Goal: Information Seeking & Learning: Learn about a topic

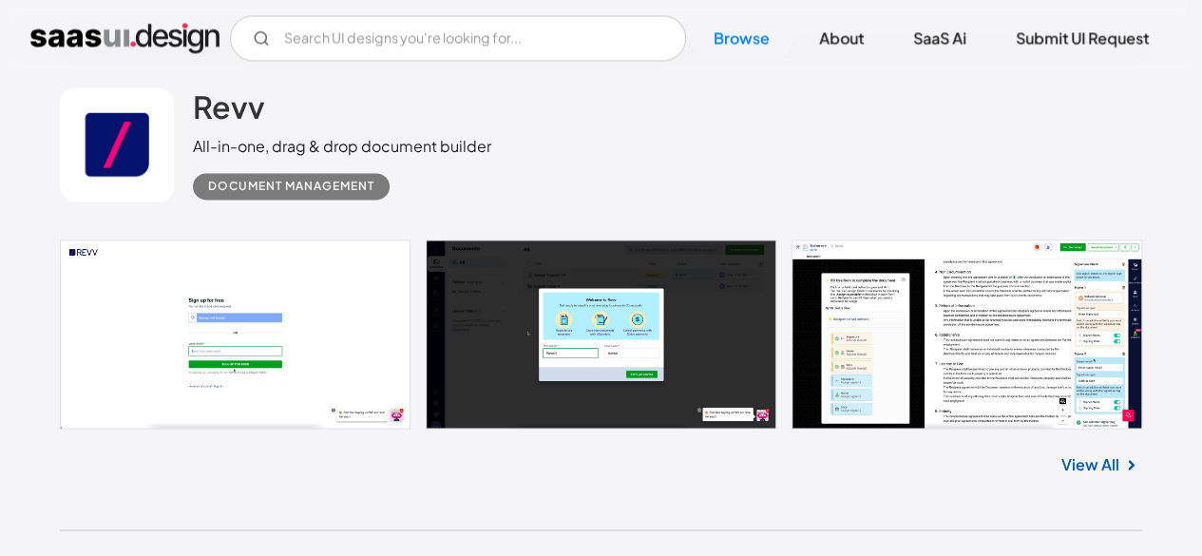
scroll to position [1521, 0]
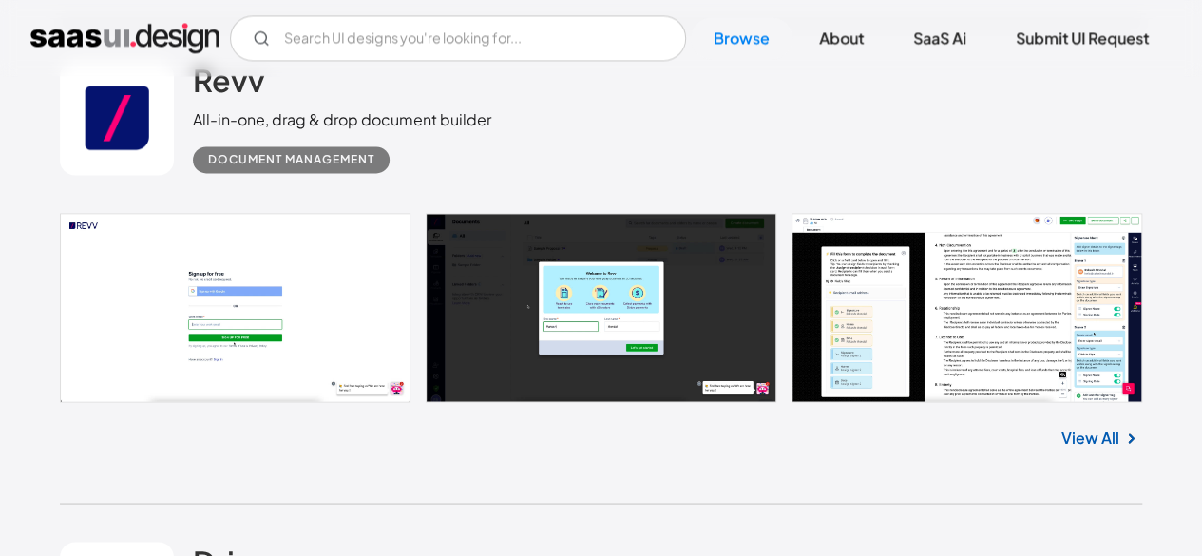
click at [1089, 432] on link "View All" at bounding box center [1091, 437] width 58 height 23
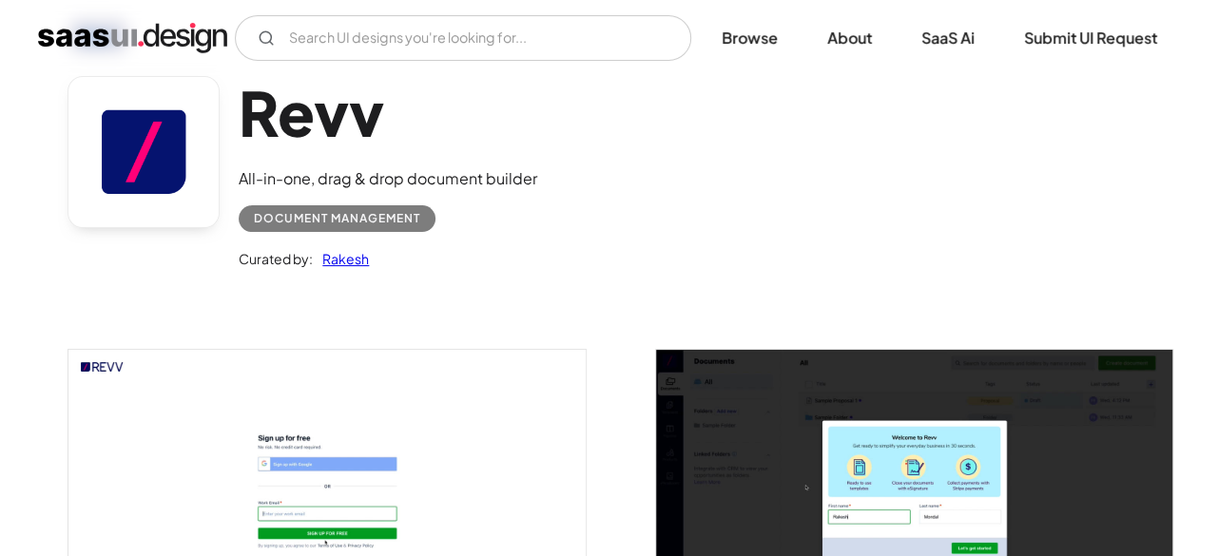
scroll to position [475, 0]
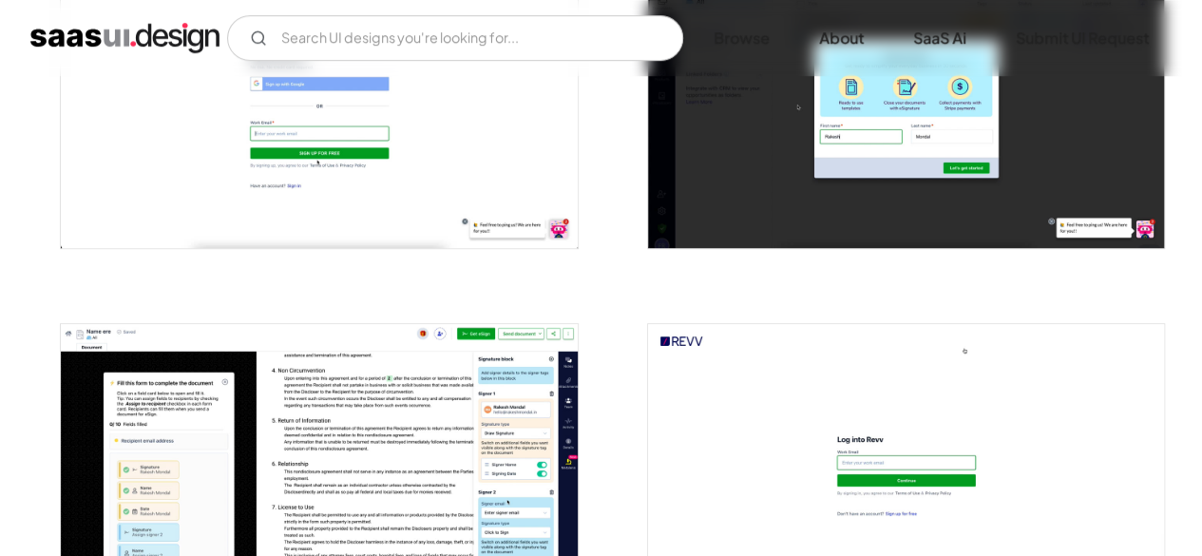
click at [356, 130] on img "open lightbox" at bounding box center [319, 109] width 516 height 279
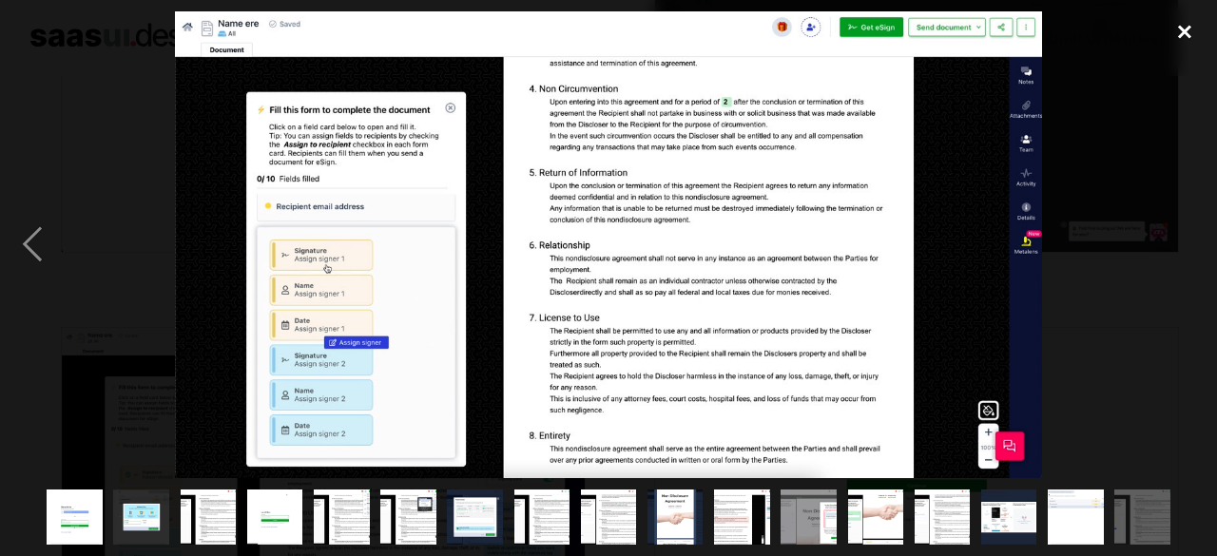
click at [1186, 31] on div "close lightbox" at bounding box center [1184, 32] width 65 height 42
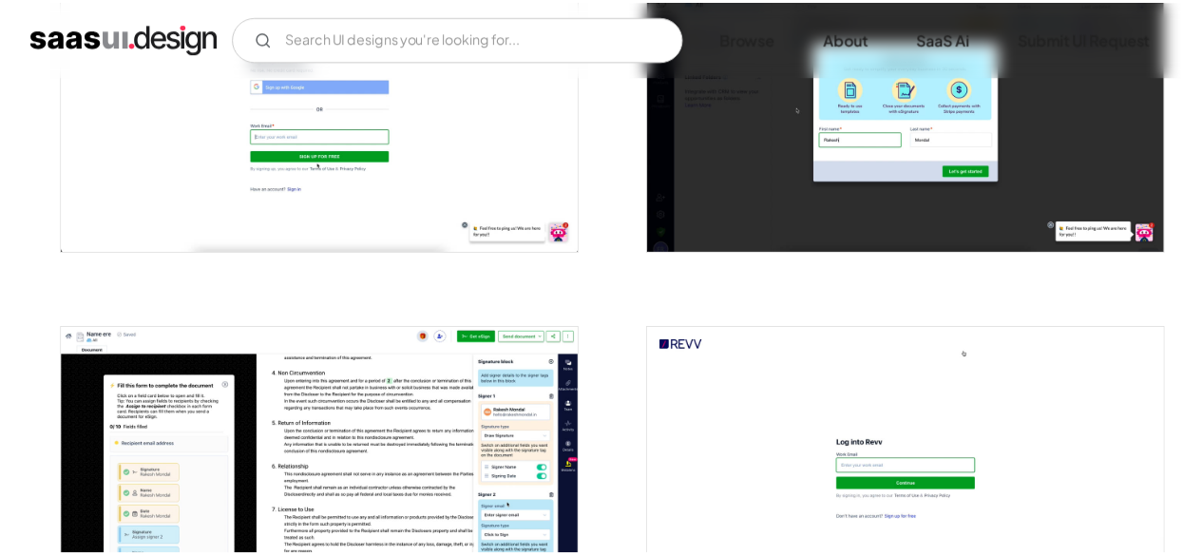
scroll to position [444, 0]
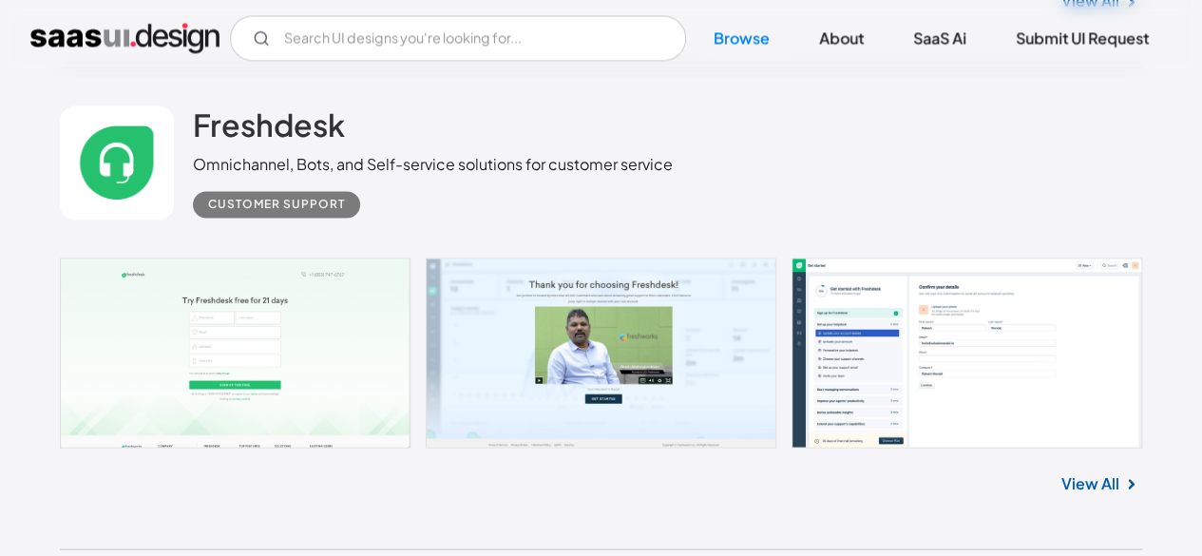
scroll to position [12477, 0]
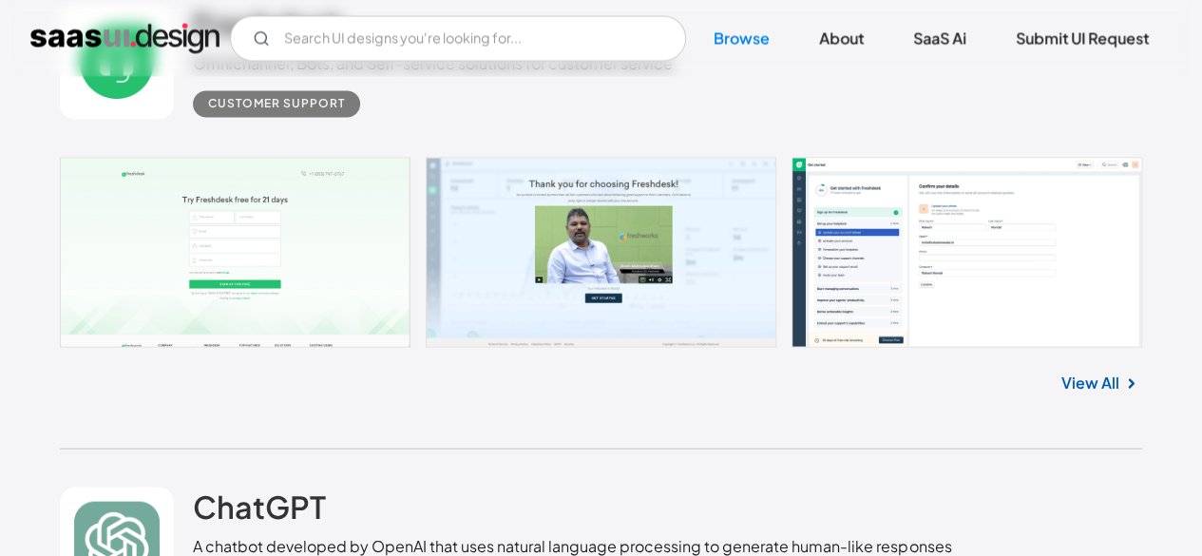
click at [1093, 385] on link "View All" at bounding box center [1091, 382] width 58 height 23
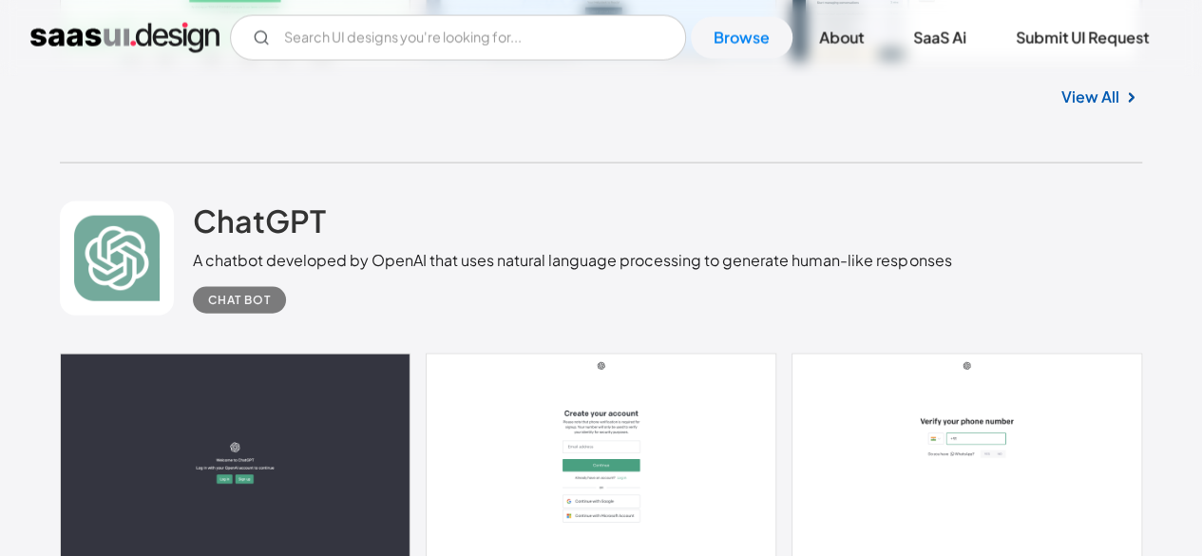
scroll to position [12857, 0]
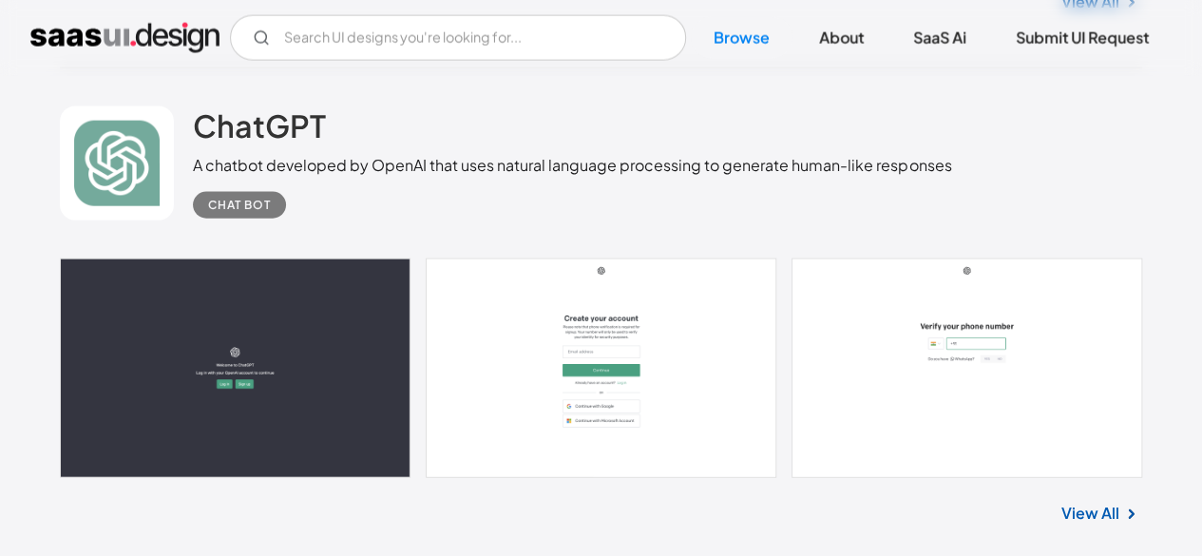
click at [1092, 514] on link "View All" at bounding box center [1091, 513] width 58 height 23
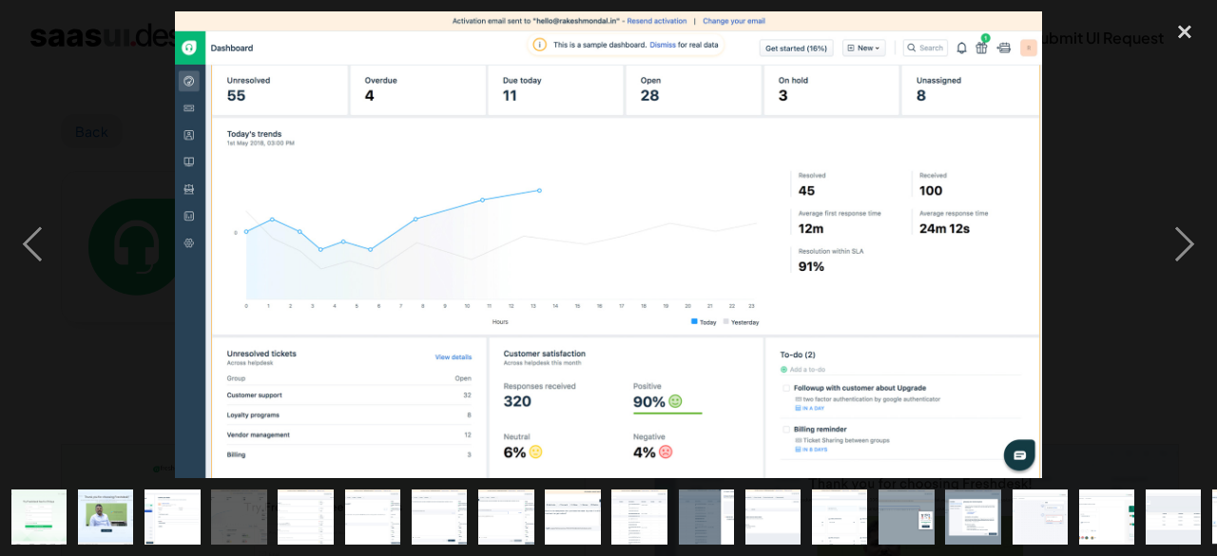
drag, startPoint x: 1065, startPoint y: 224, endPoint x: 1116, endPoint y: 274, distance: 71.3
click at [1116, 274] on div at bounding box center [608, 244] width 1217 height 467
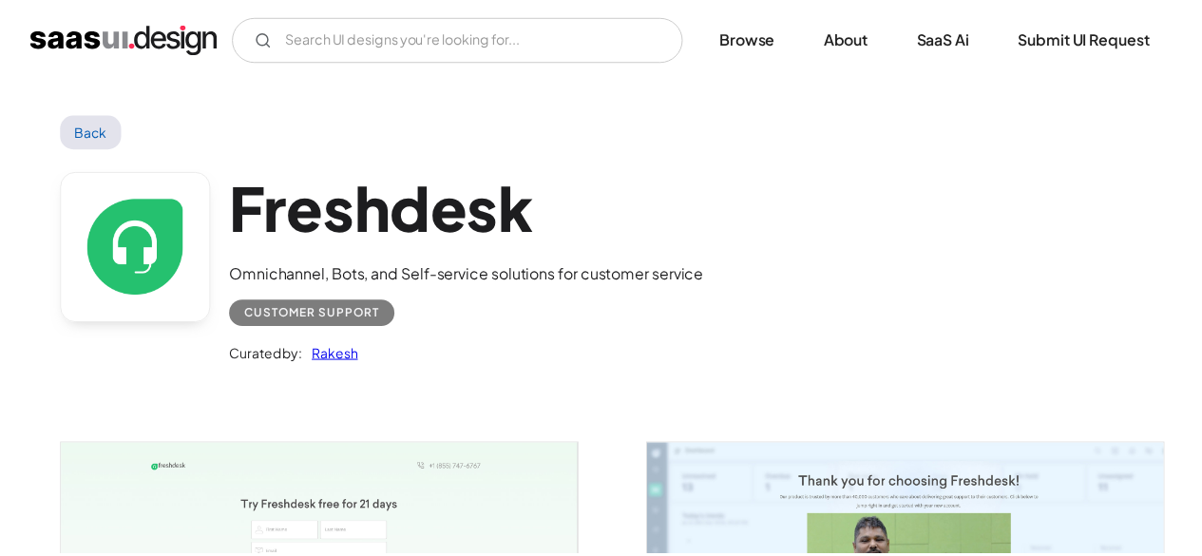
scroll to position [166, 0]
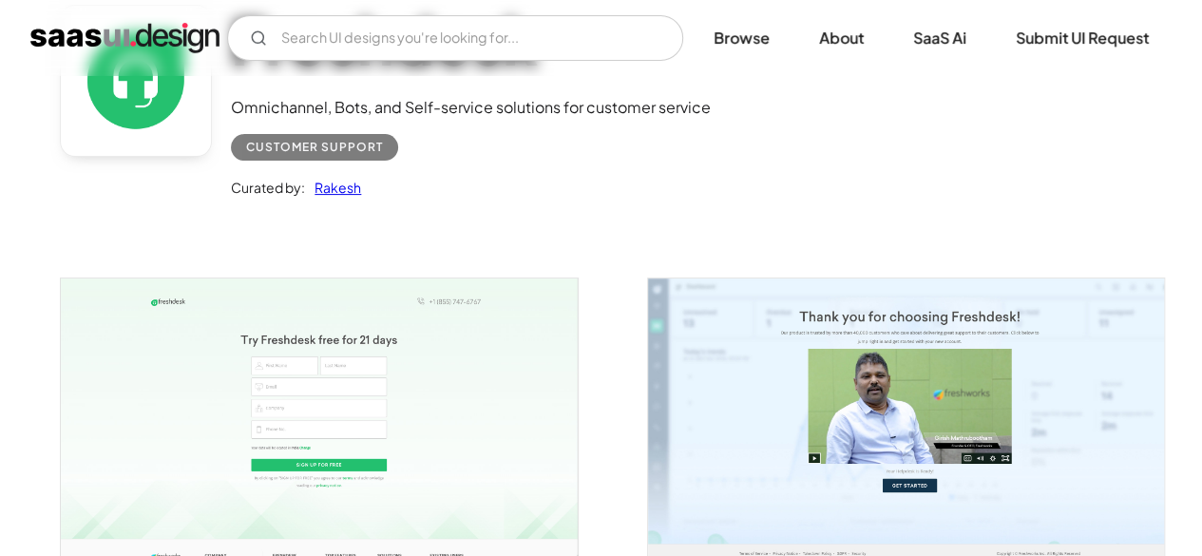
drag, startPoint x: 816, startPoint y: 252, endPoint x: 682, endPoint y: 229, distance: 136.0
click at [682, 229] on div at bounding box center [895, 406] width 541 height 355
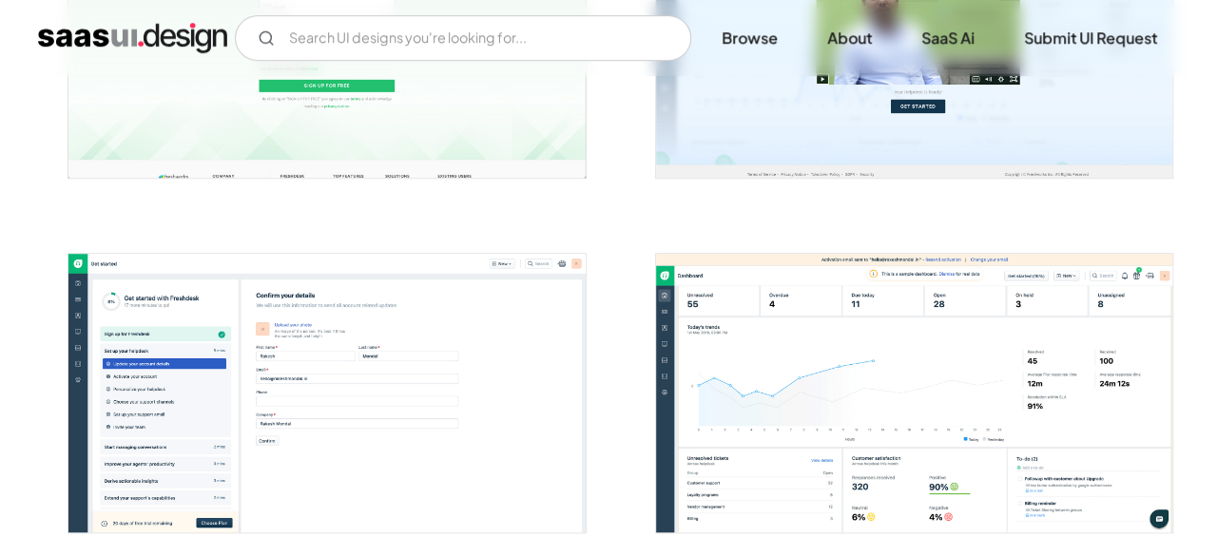
scroll to position [547, 0]
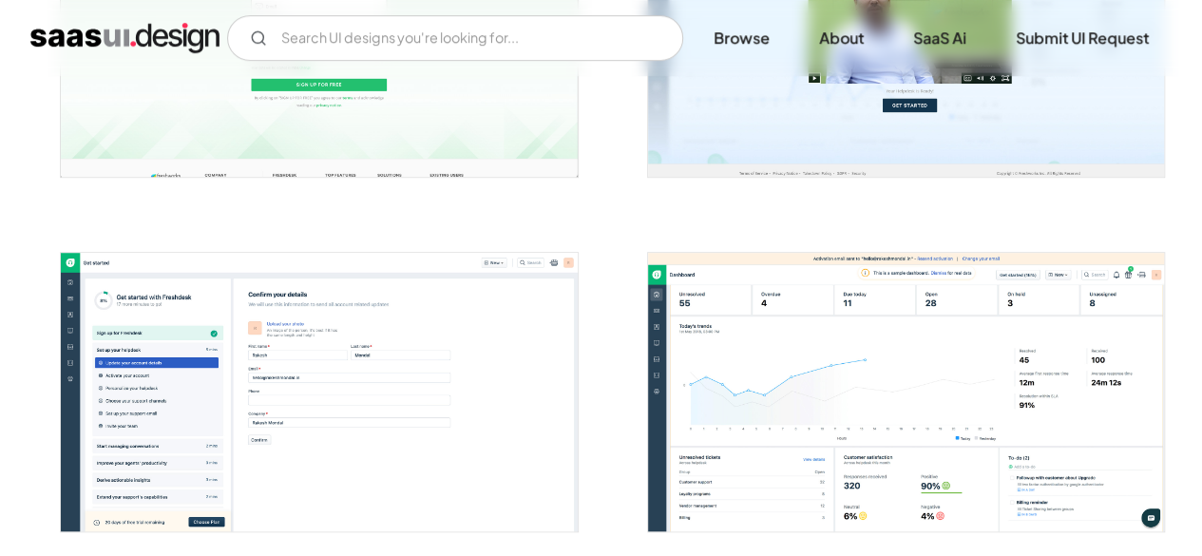
click at [516, 381] on img "open lightbox" at bounding box center [319, 392] width 516 height 279
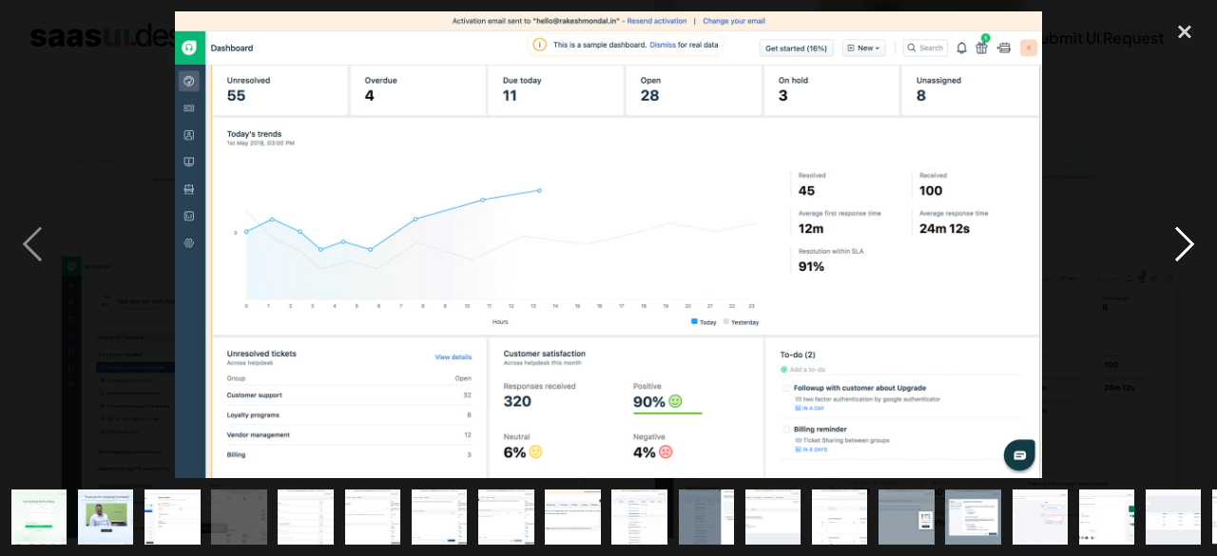
click at [1184, 235] on div "next image" at bounding box center [1184, 244] width 65 height 467
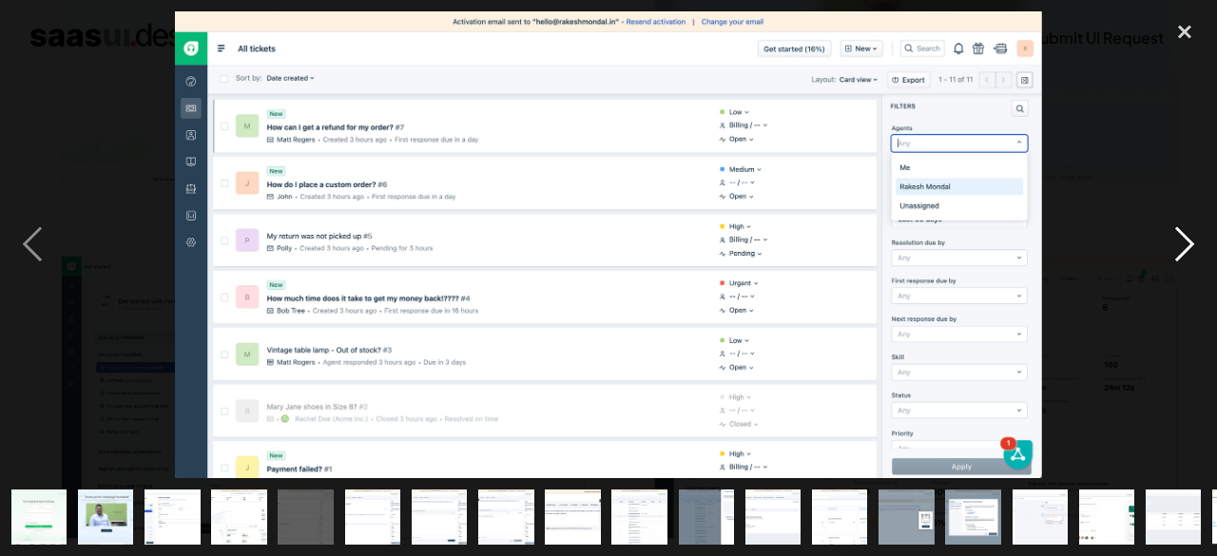
click at [1188, 238] on div "next image" at bounding box center [1184, 244] width 65 height 467
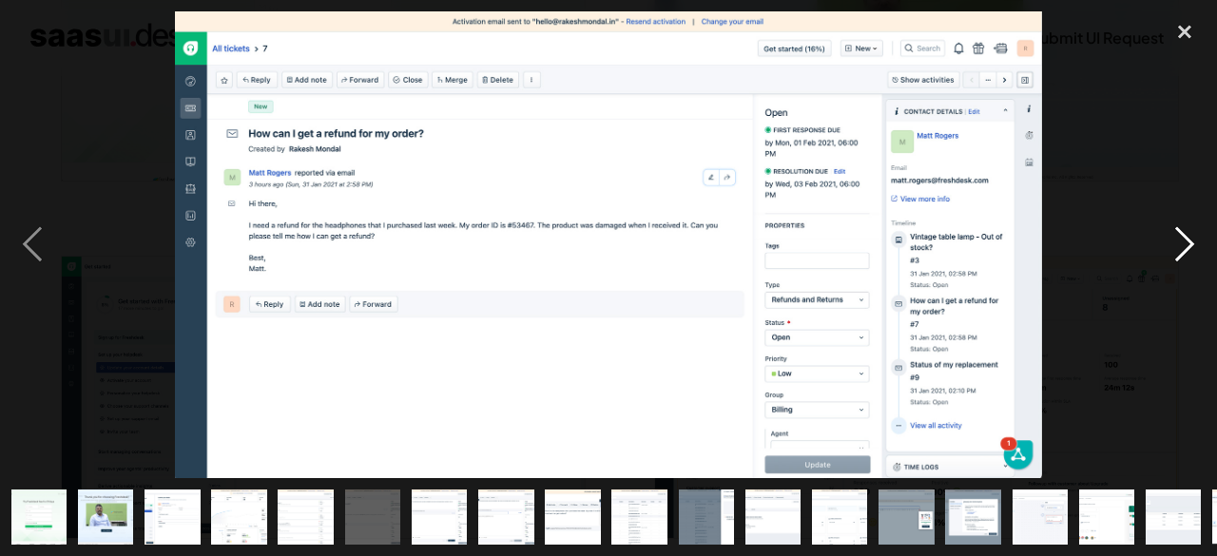
click at [1188, 238] on div "next image" at bounding box center [1184, 244] width 65 height 467
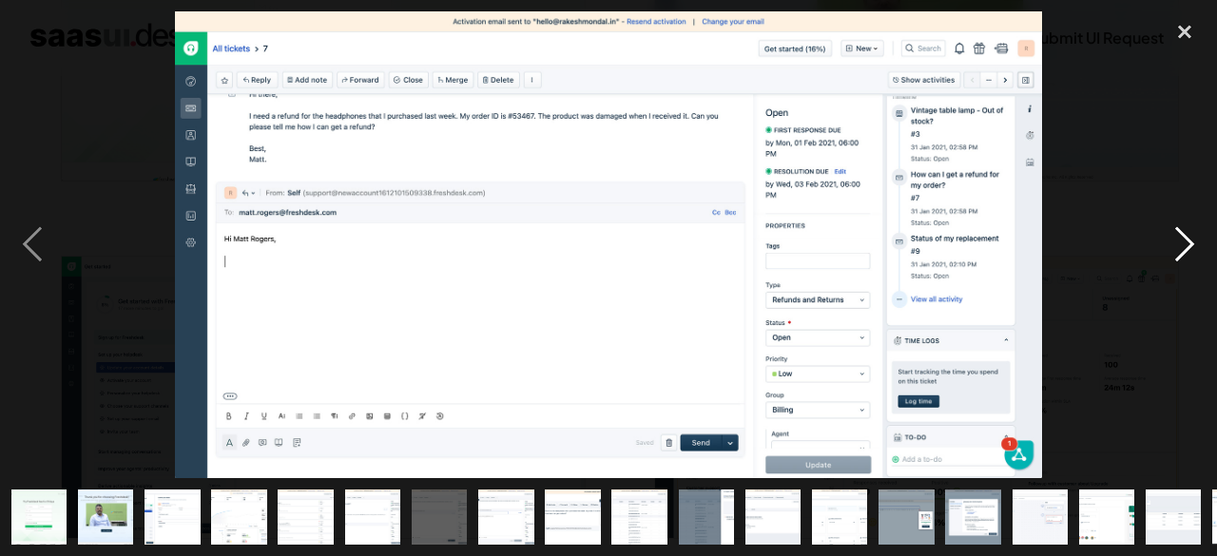
click at [1188, 238] on div "next image" at bounding box center [1184, 244] width 65 height 467
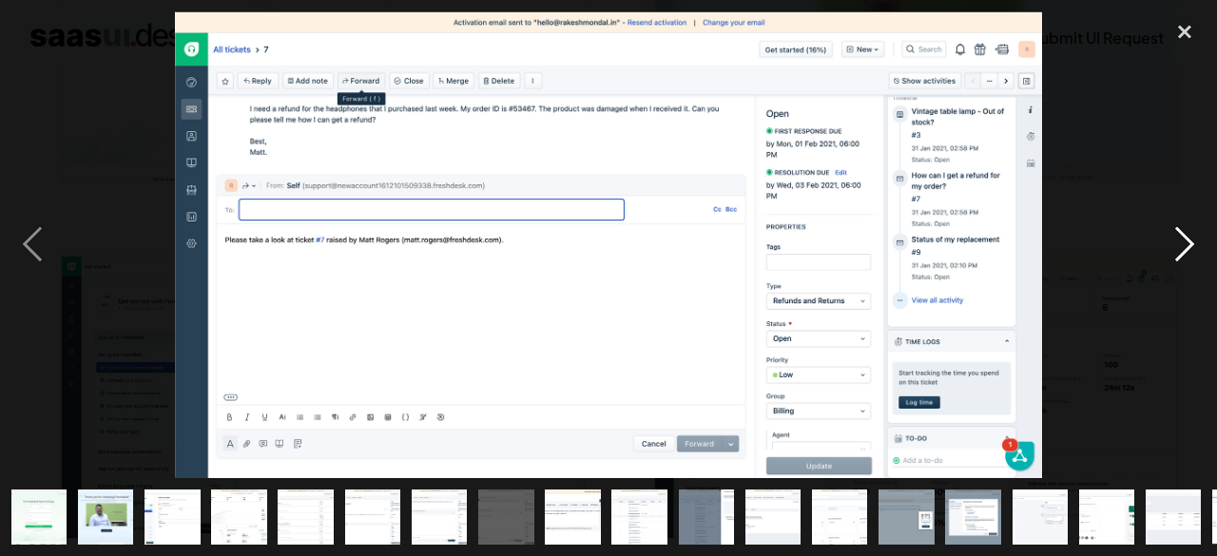
click at [1188, 238] on div "next image" at bounding box center [1184, 244] width 65 height 467
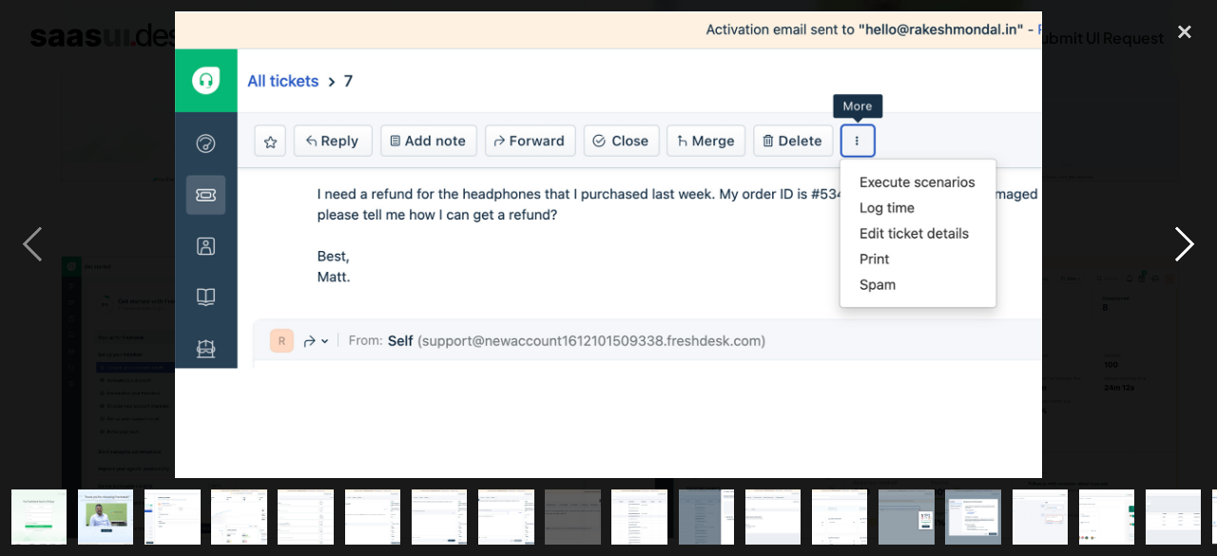
click at [1188, 238] on div "next image" at bounding box center [1184, 244] width 65 height 467
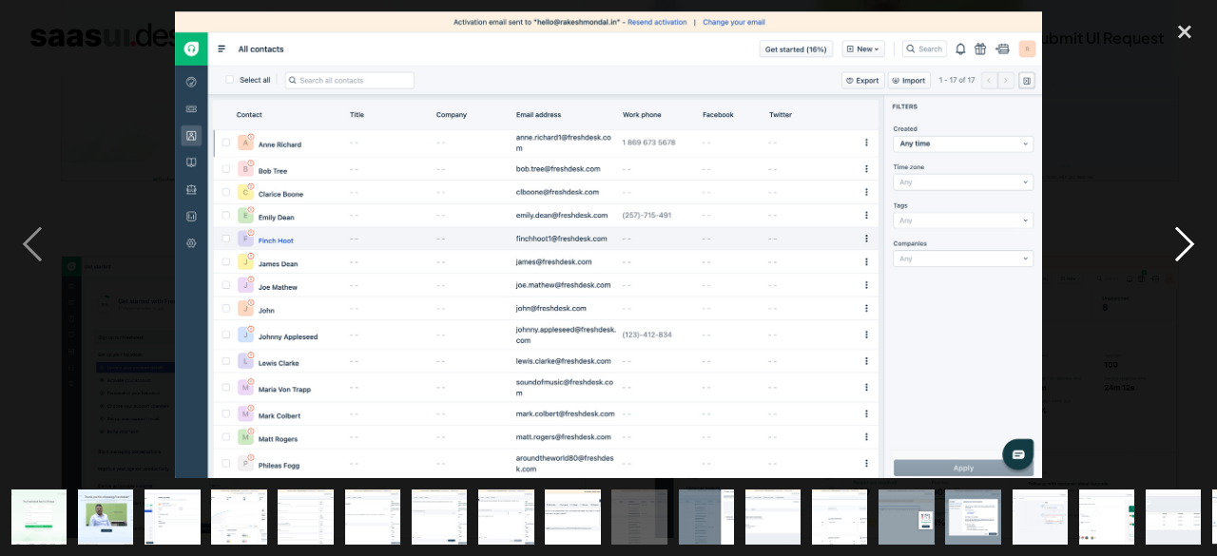
click at [1188, 238] on div "next image" at bounding box center [1184, 244] width 65 height 467
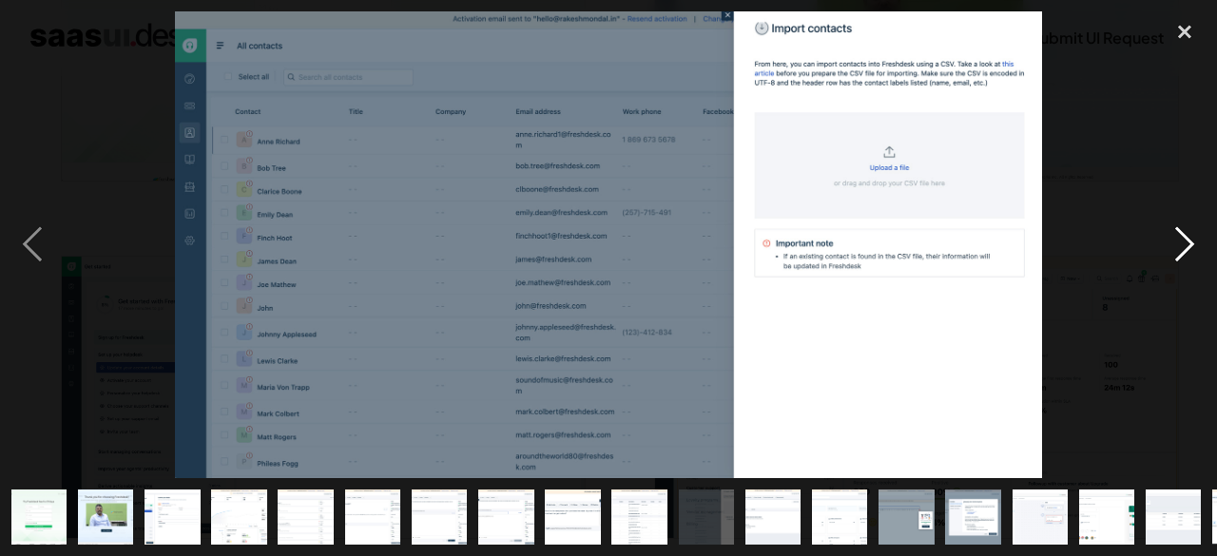
click at [1188, 238] on div "next image" at bounding box center [1184, 244] width 65 height 467
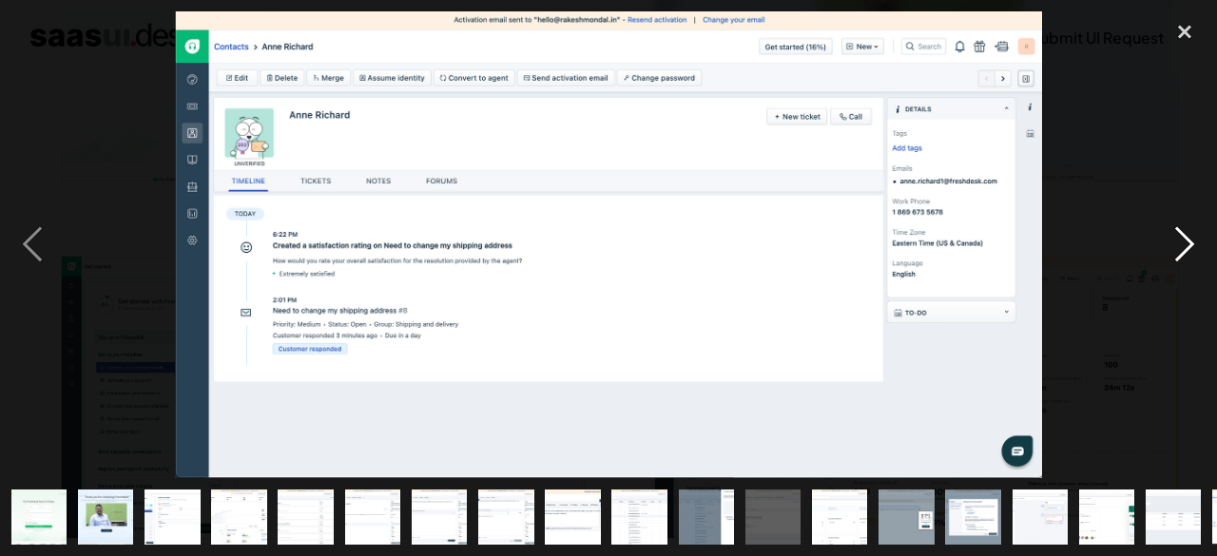
click at [1188, 238] on div "next image" at bounding box center [1184, 244] width 65 height 467
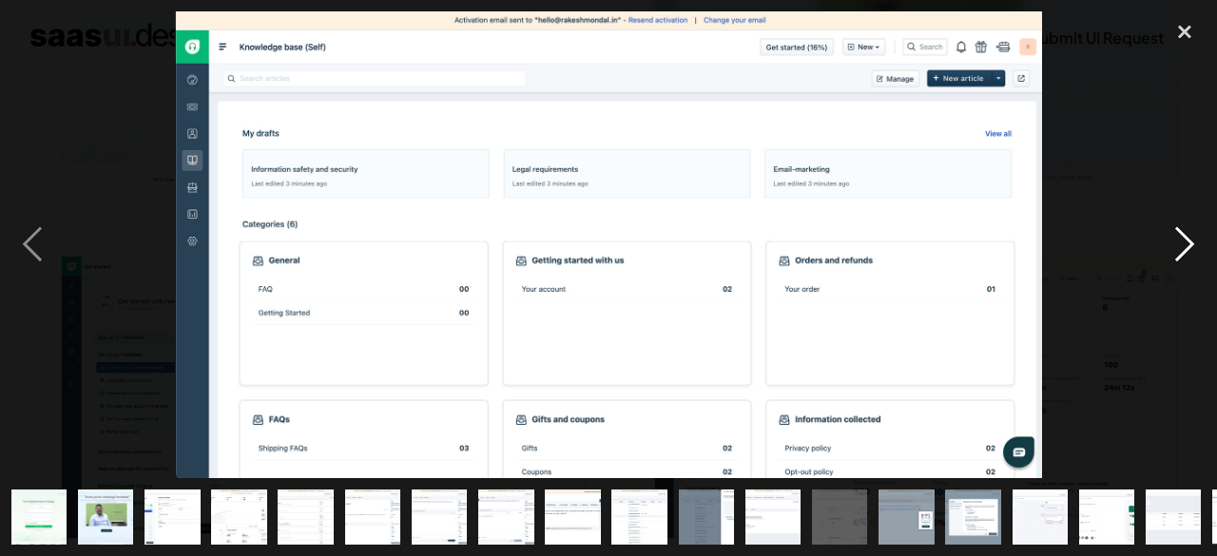
click at [1188, 238] on div "next image" at bounding box center [1184, 244] width 65 height 467
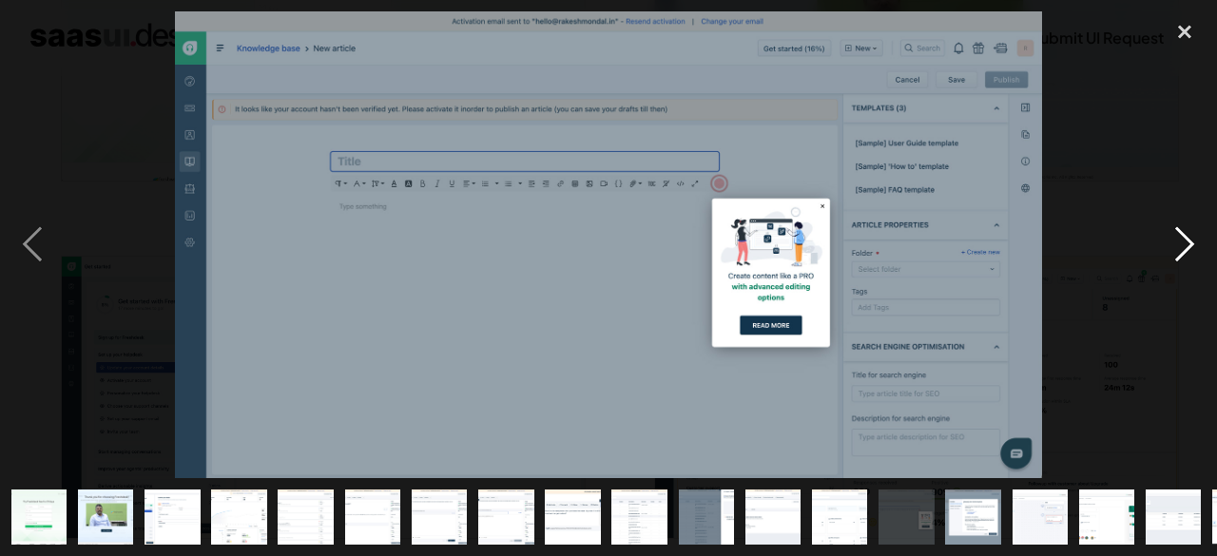
click at [1188, 238] on div "next image" at bounding box center [1184, 244] width 65 height 467
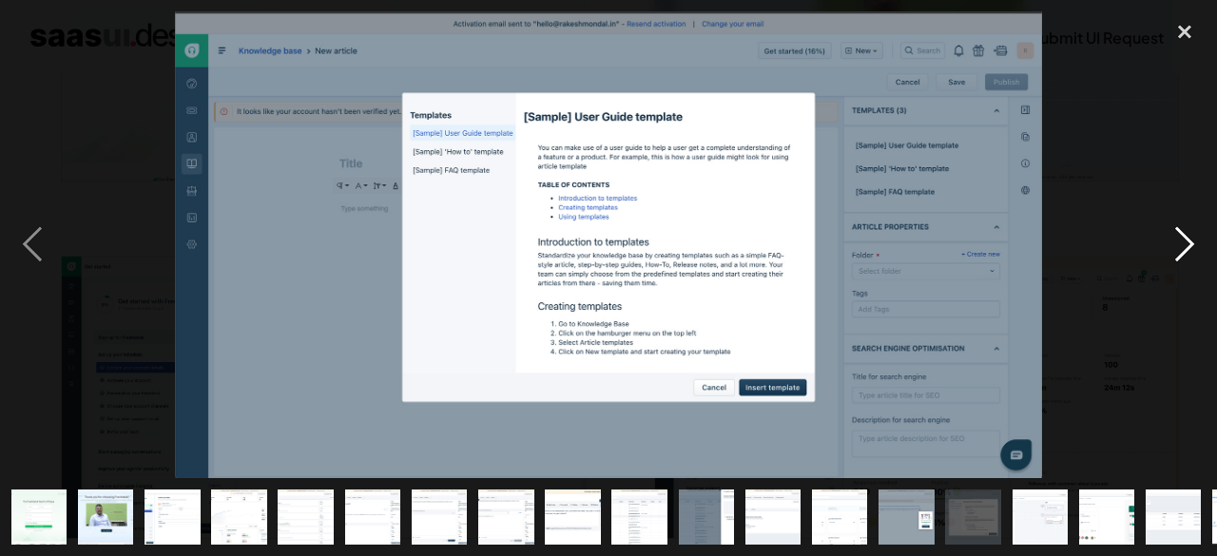
click at [1188, 238] on div "next image" at bounding box center [1184, 244] width 65 height 467
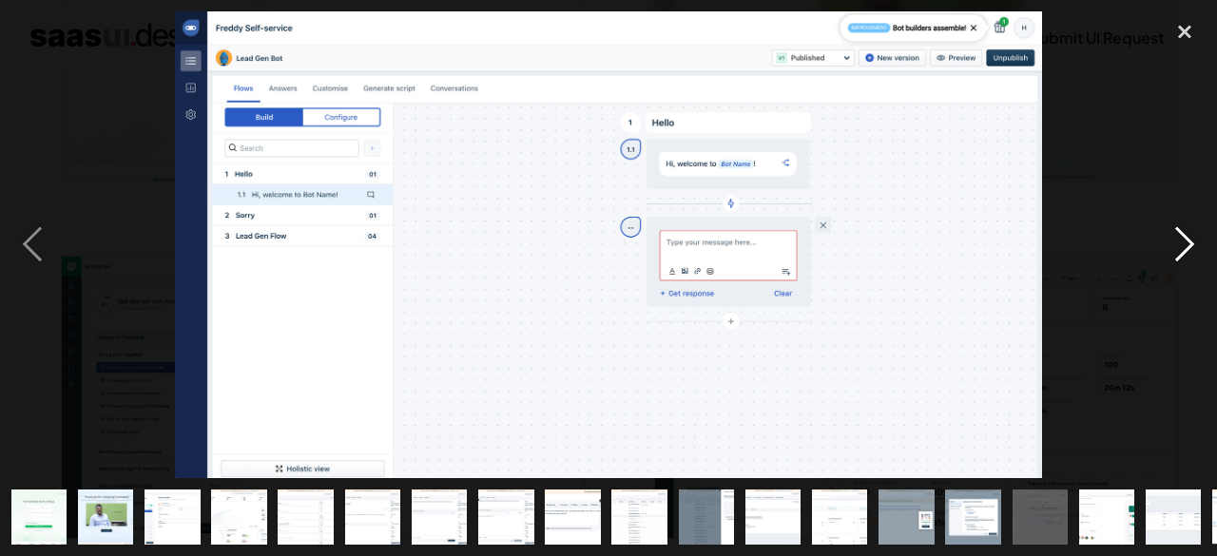
click at [1188, 238] on div "next image" at bounding box center [1184, 244] width 65 height 467
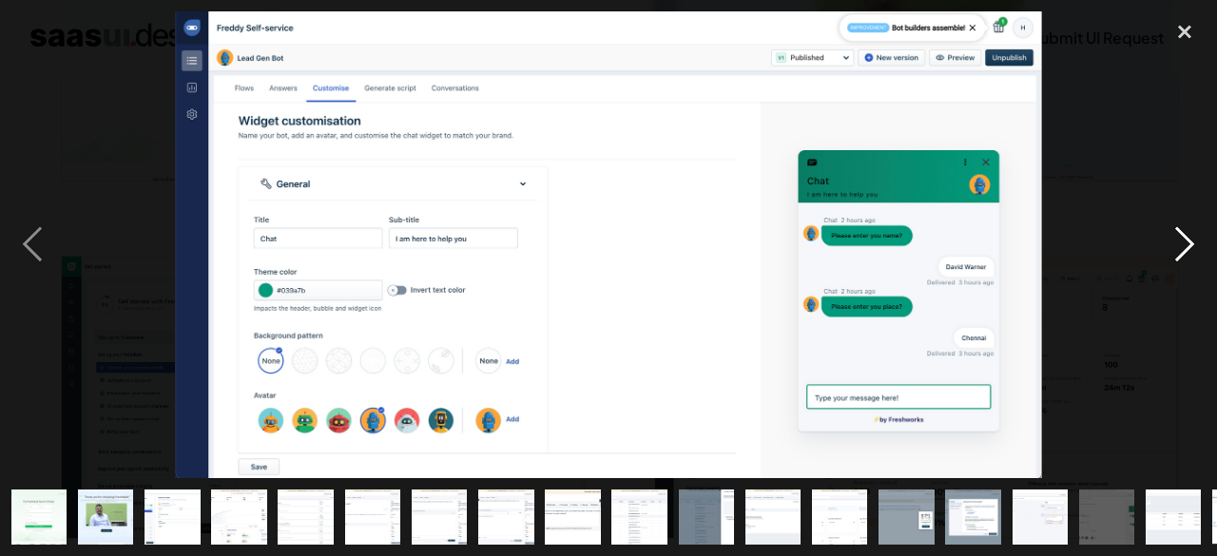
click at [1188, 238] on div "next image" at bounding box center [1184, 244] width 65 height 467
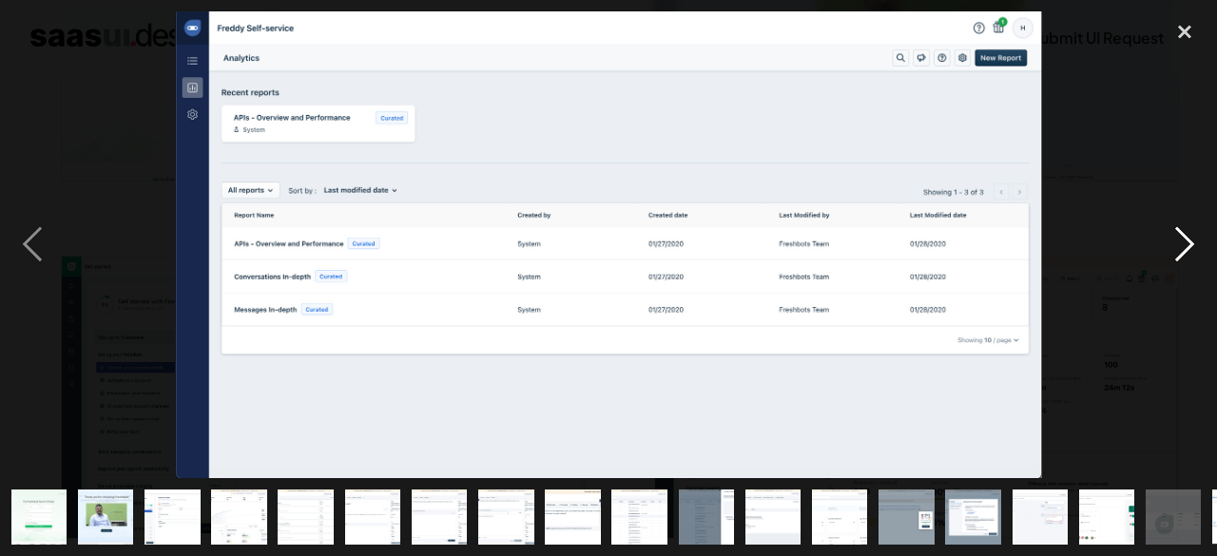
click at [1188, 238] on div "next image" at bounding box center [1184, 244] width 65 height 467
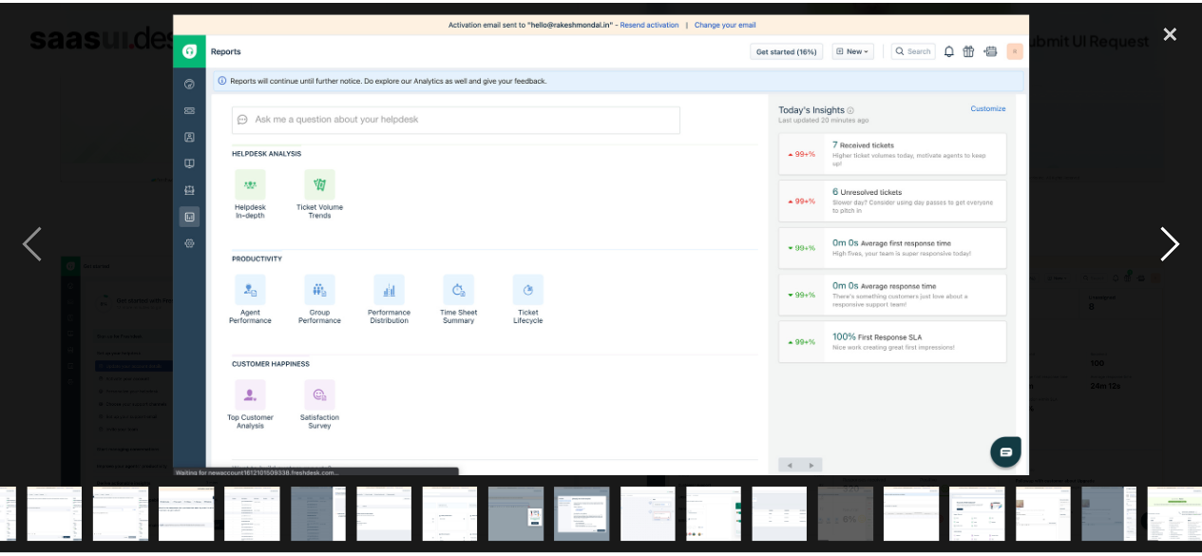
scroll to position [0, 395]
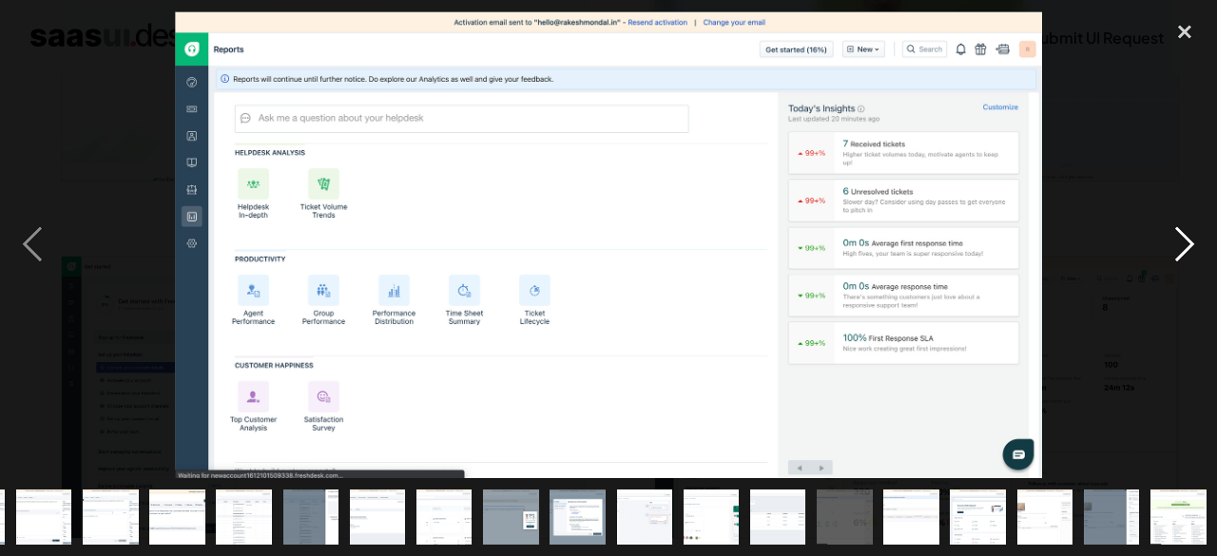
click at [1188, 238] on div "next image" at bounding box center [1184, 244] width 65 height 467
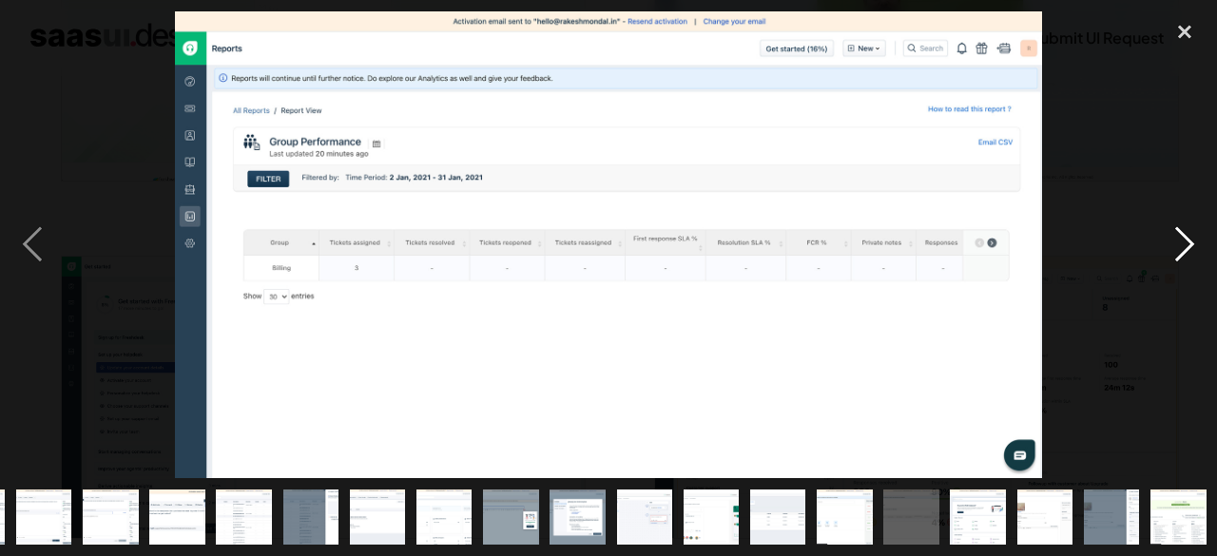
click at [1188, 238] on div "next image" at bounding box center [1184, 244] width 65 height 467
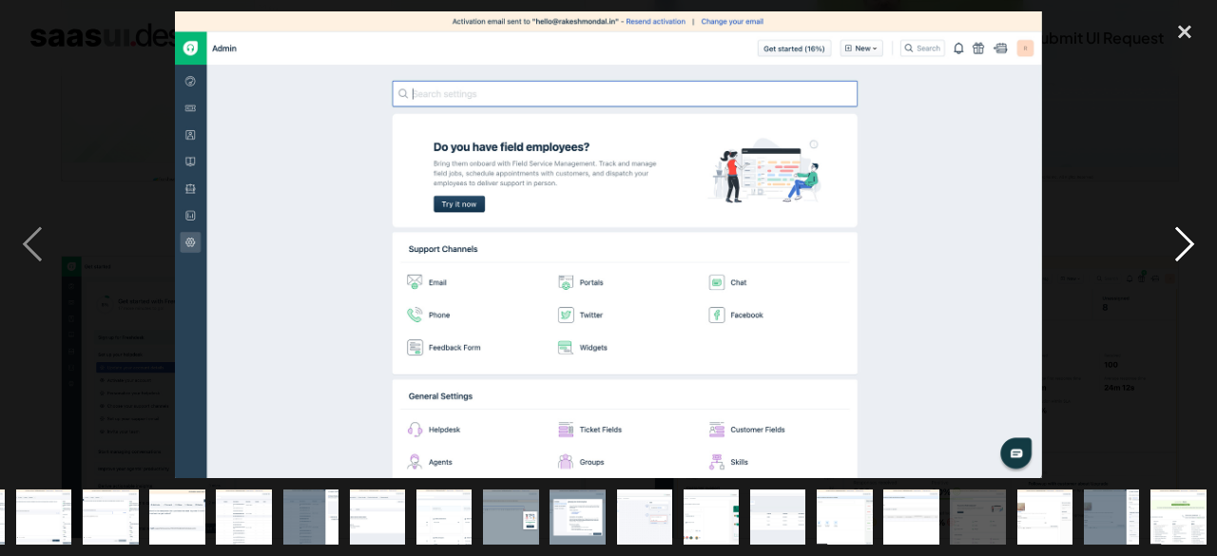
click at [1188, 238] on div "next image" at bounding box center [1184, 244] width 65 height 467
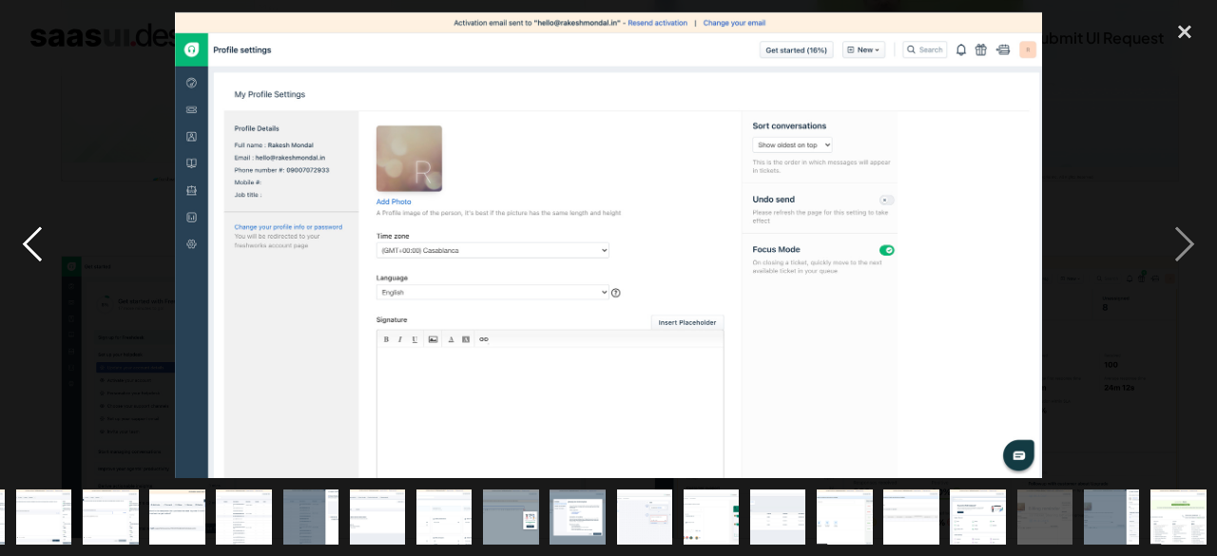
click at [30, 254] on div "previous image" at bounding box center [32, 244] width 65 height 467
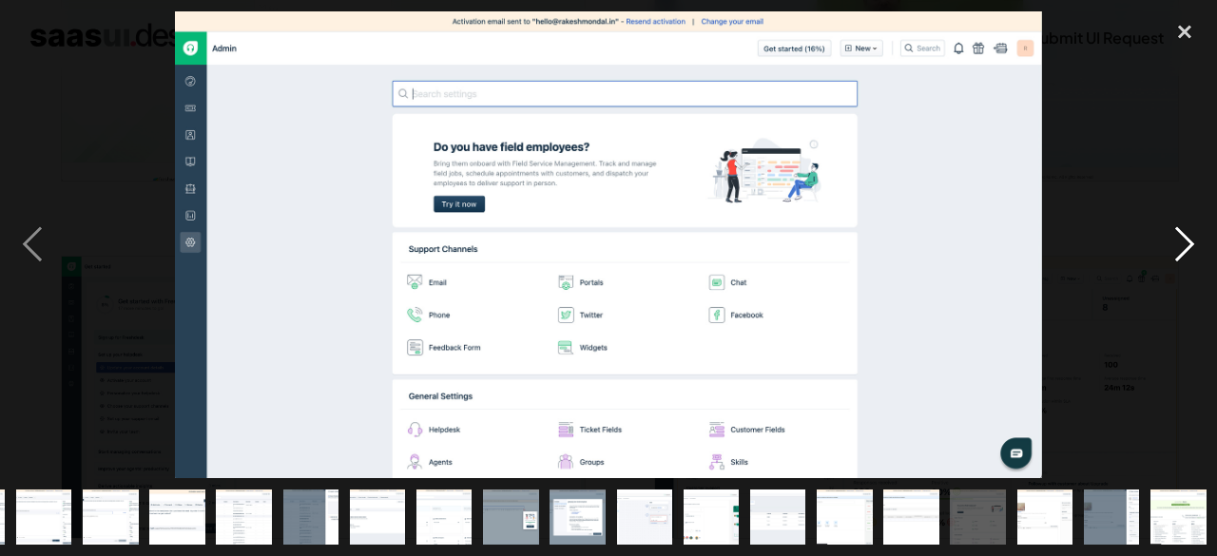
click at [1187, 239] on div "next image" at bounding box center [1184, 244] width 65 height 467
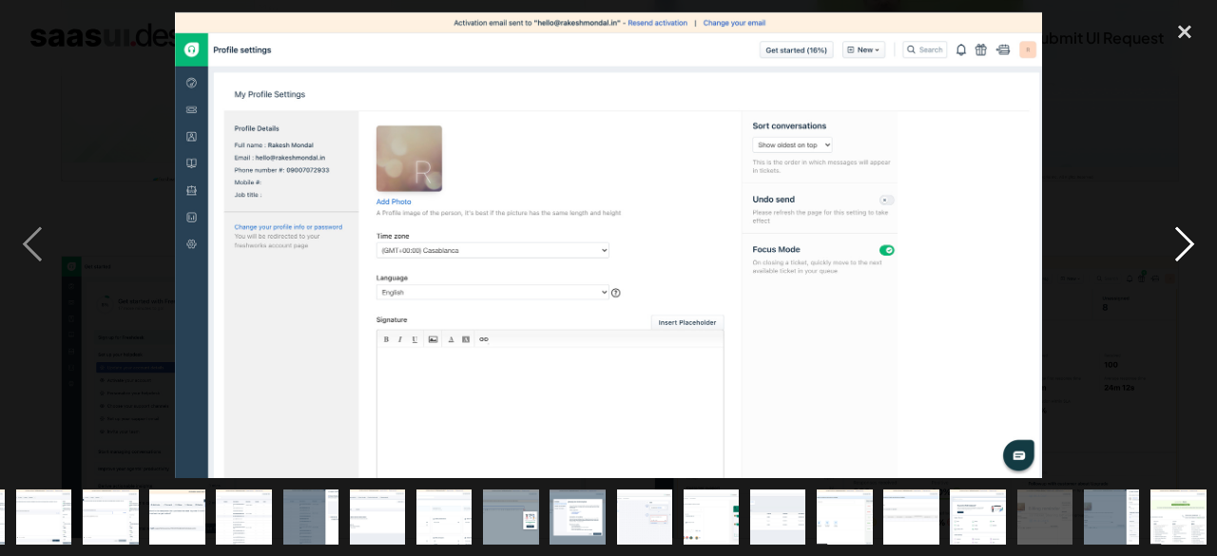
click at [1187, 239] on div "next image" at bounding box center [1184, 244] width 65 height 467
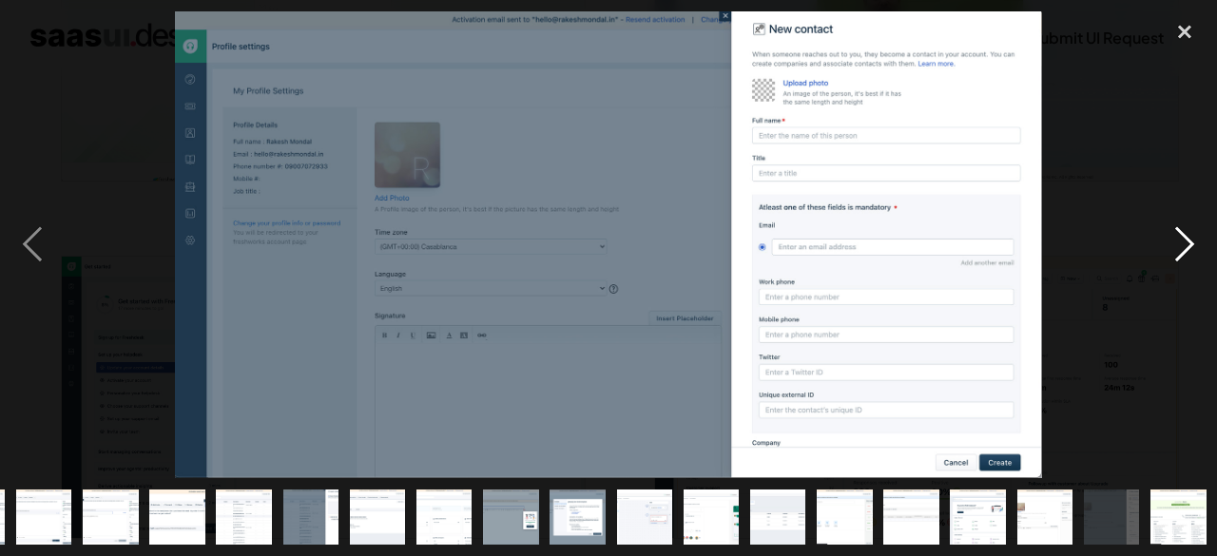
click at [1187, 239] on div "next image" at bounding box center [1184, 244] width 65 height 467
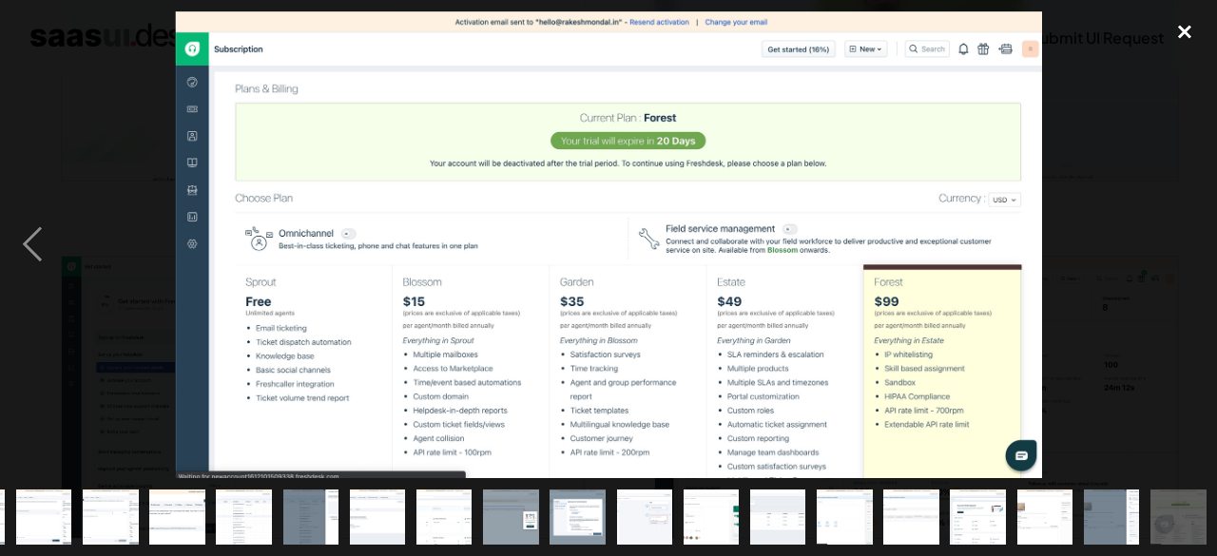
click at [1186, 29] on div "close lightbox" at bounding box center [1184, 32] width 65 height 42
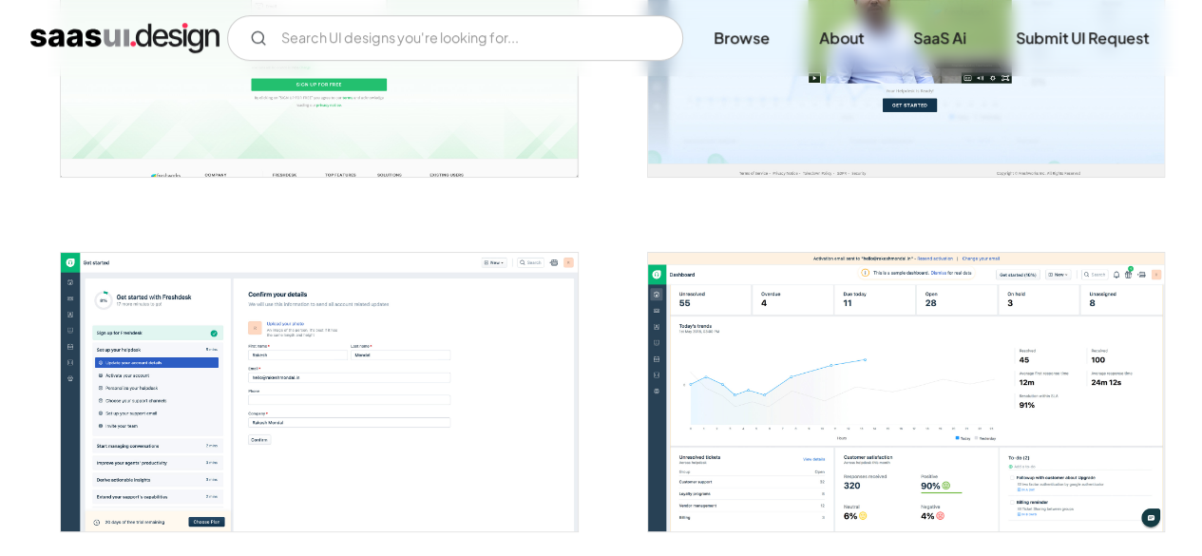
scroll to position [0, 0]
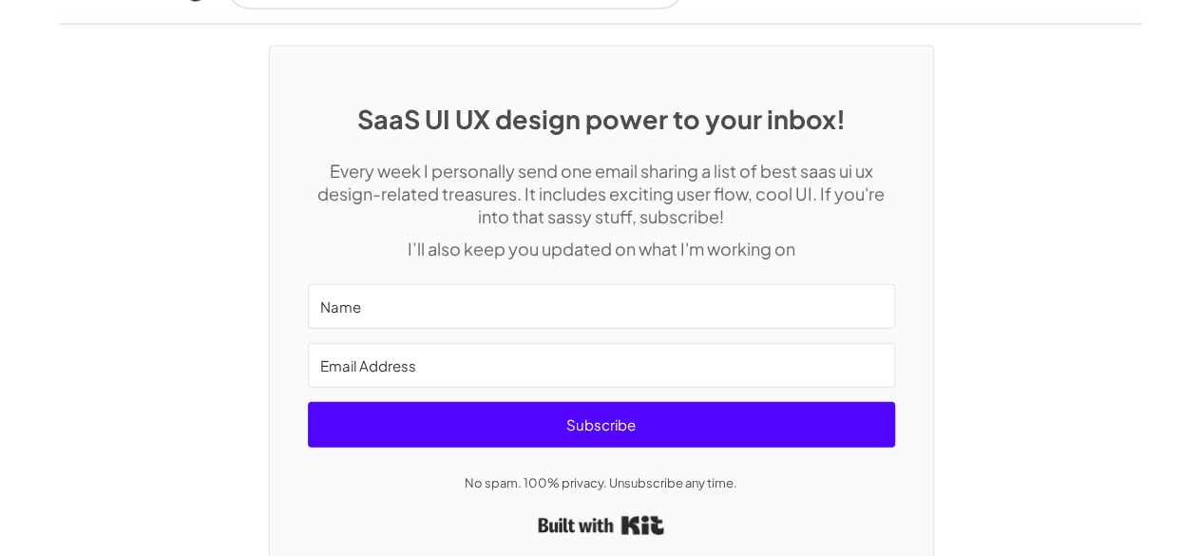
scroll to position [5679, 0]
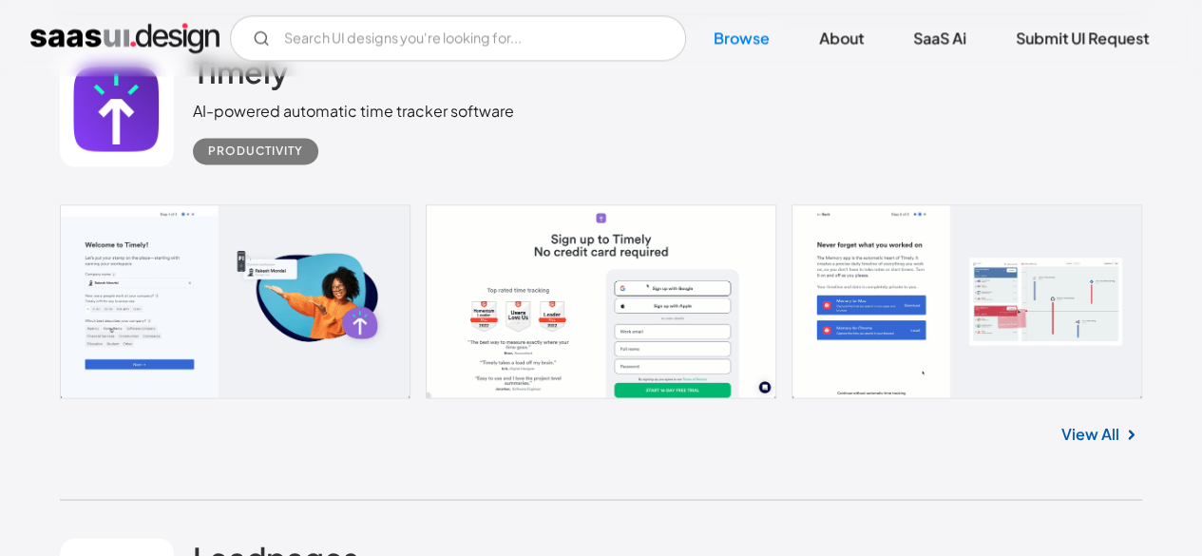
scroll to position [16165, 0]
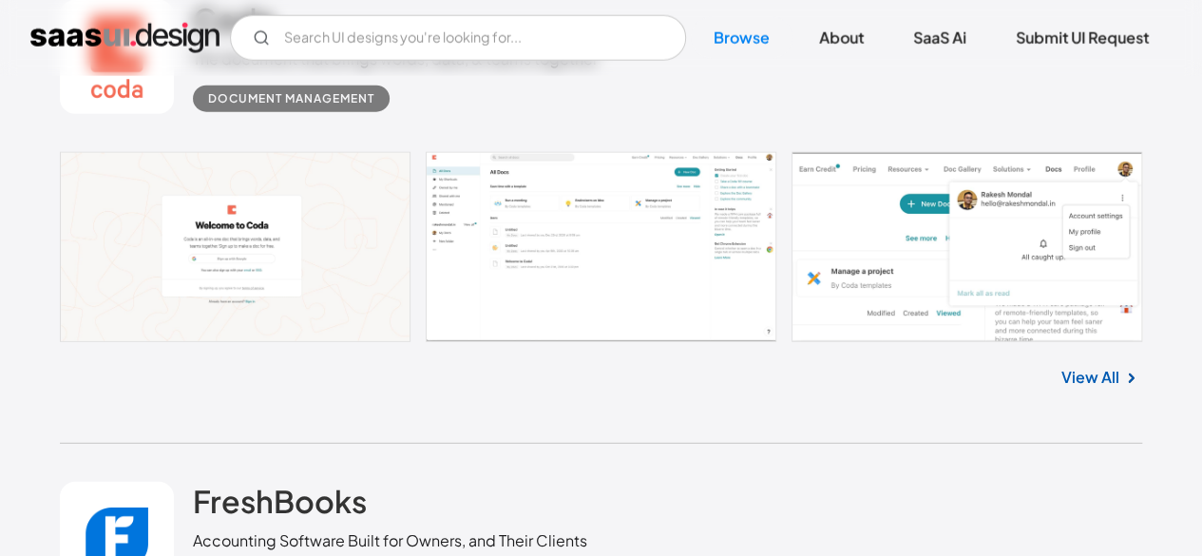
scroll to position [20442, 0]
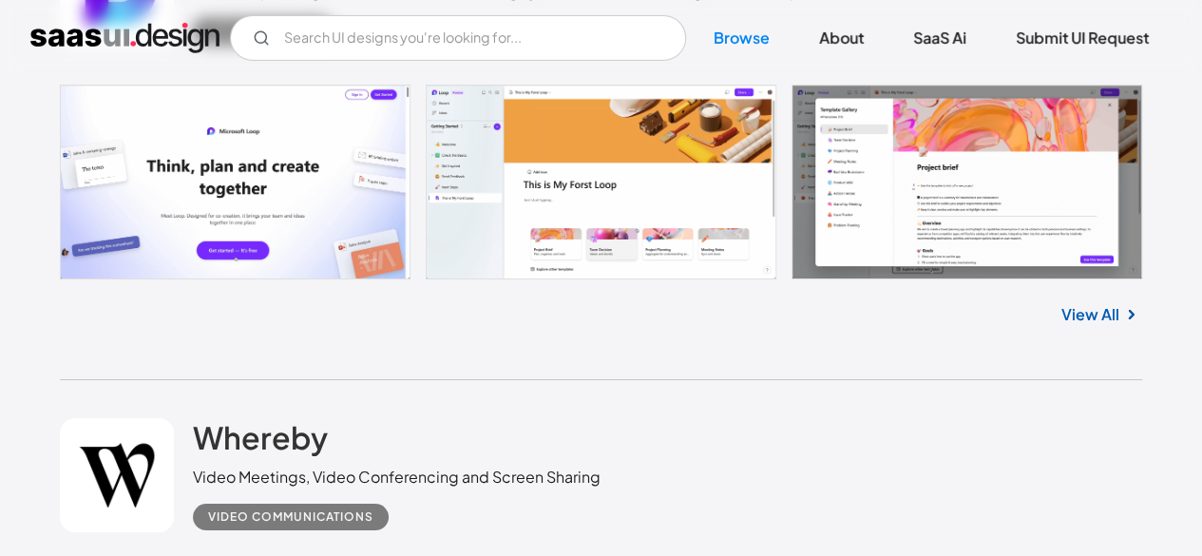
scroll to position [21488, 0]
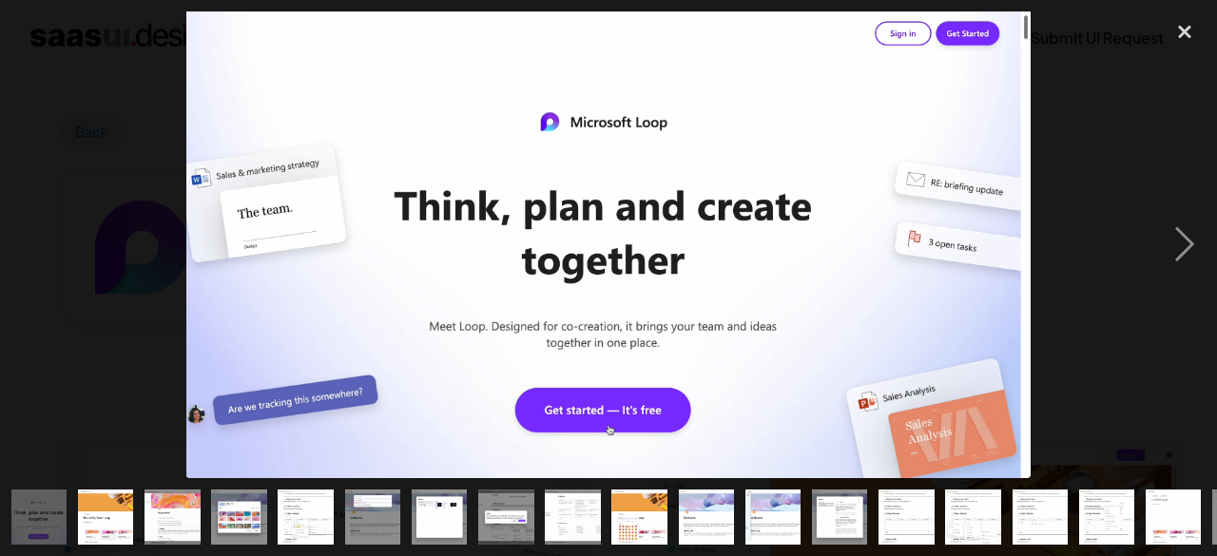
click at [1117, 358] on div at bounding box center [608, 244] width 1217 height 467
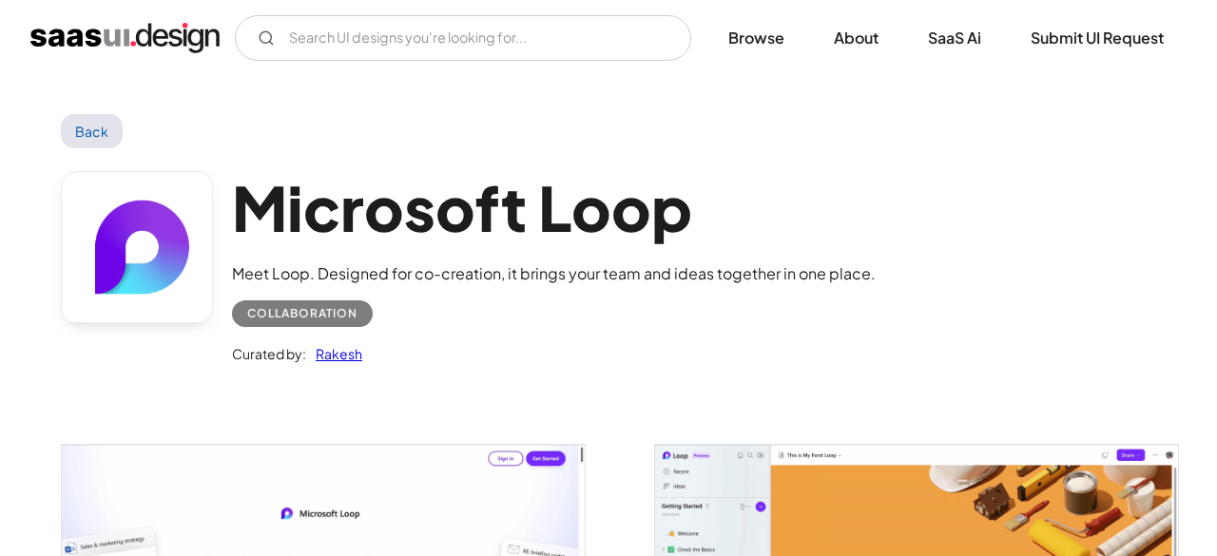
scroll to position [174, 0]
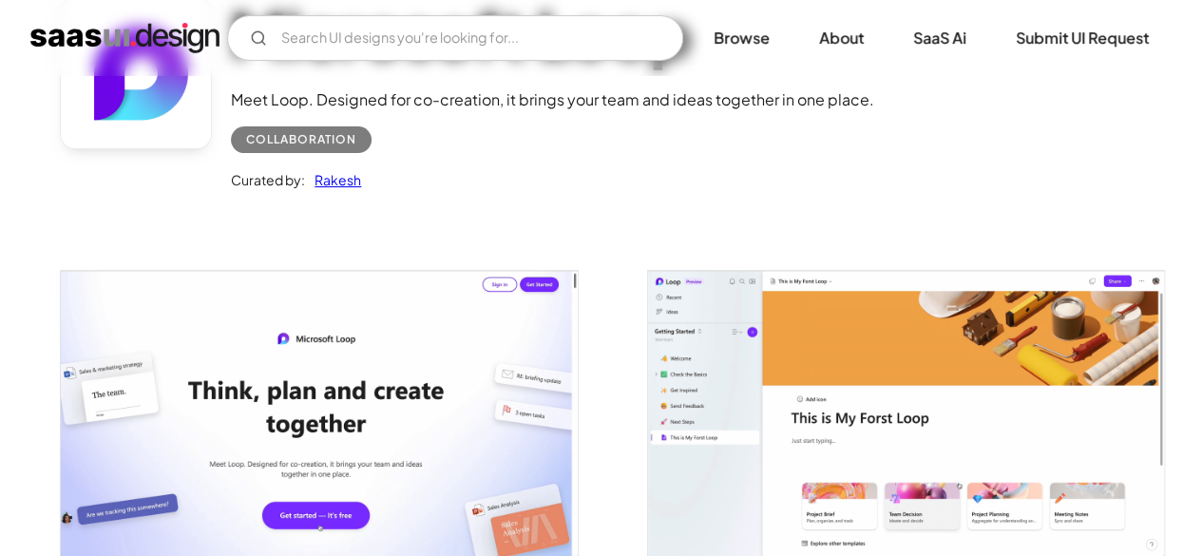
click at [392, 476] on img "open lightbox" at bounding box center [319, 414] width 516 height 286
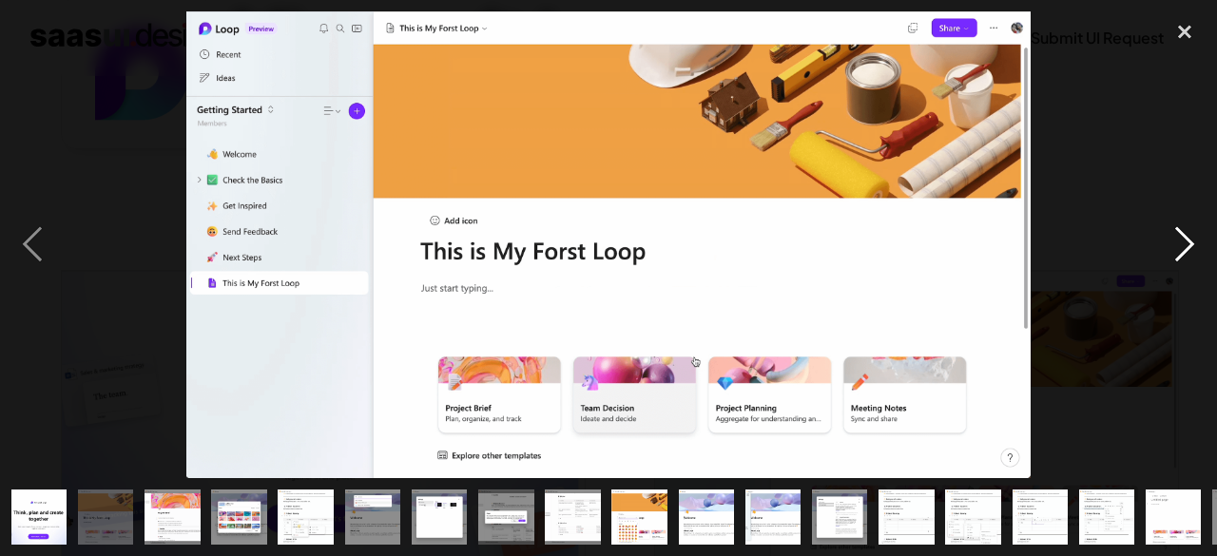
click at [1176, 248] on div "next image" at bounding box center [1184, 244] width 65 height 467
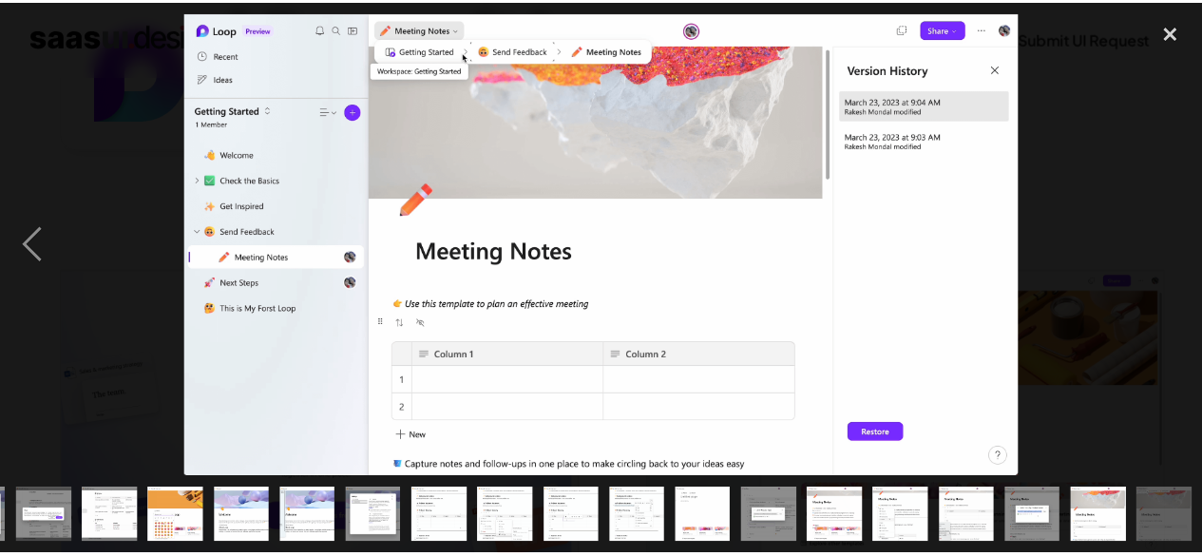
scroll to position [0, 463]
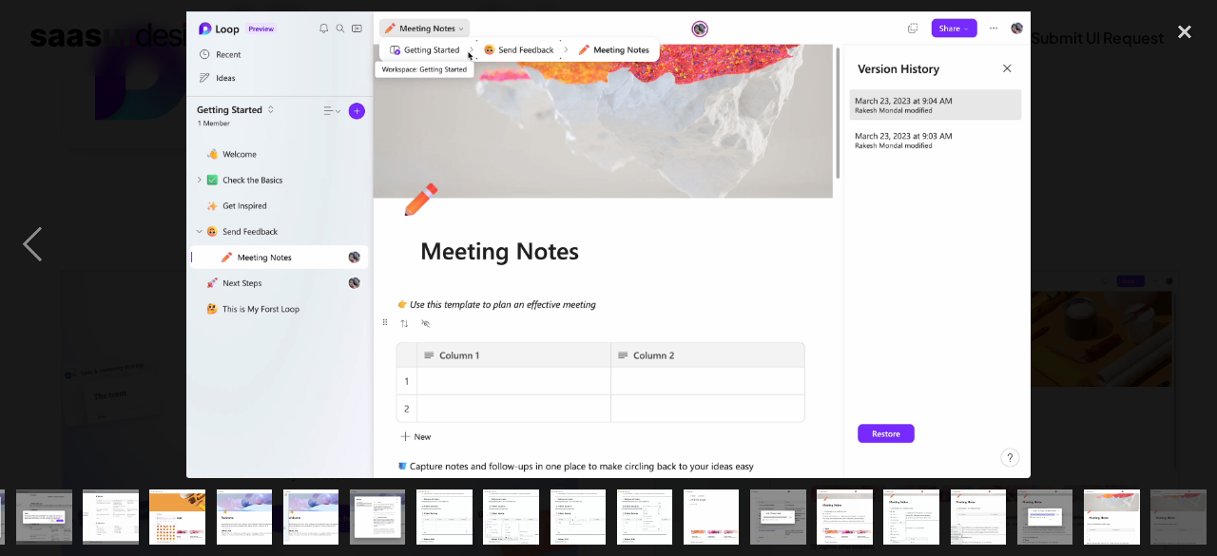
click at [1125, 276] on div at bounding box center [608, 244] width 1217 height 467
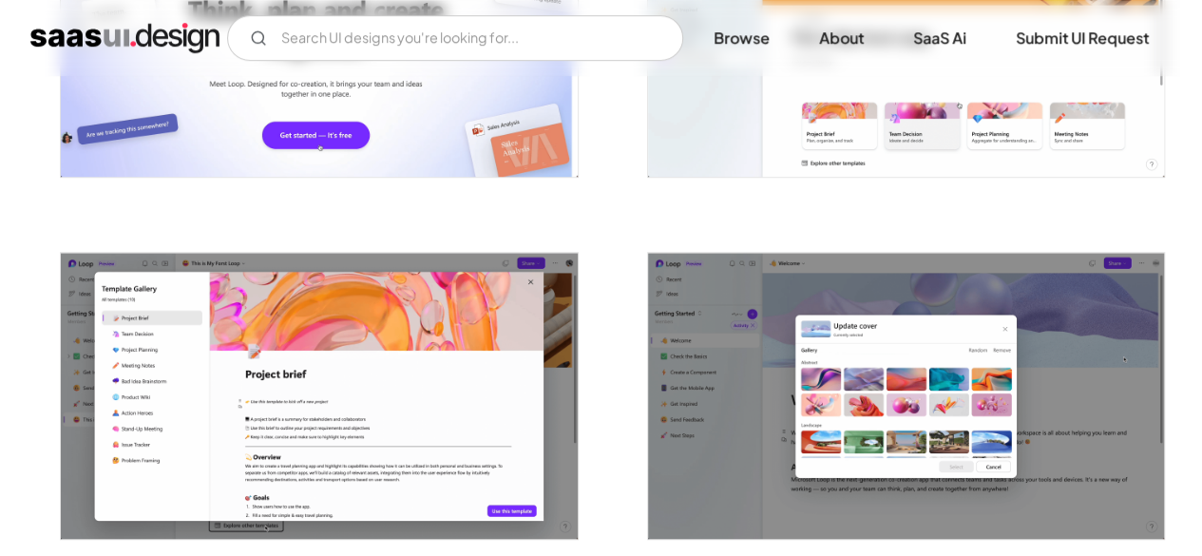
scroll to position [839, 0]
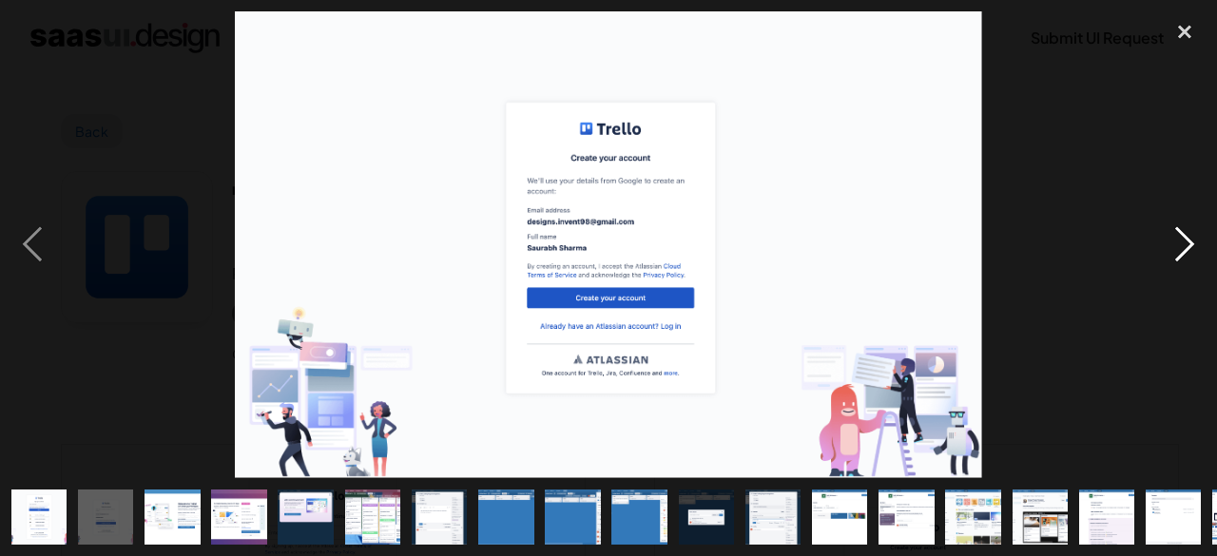
click at [1180, 251] on div "next image" at bounding box center [1184, 244] width 65 height 467
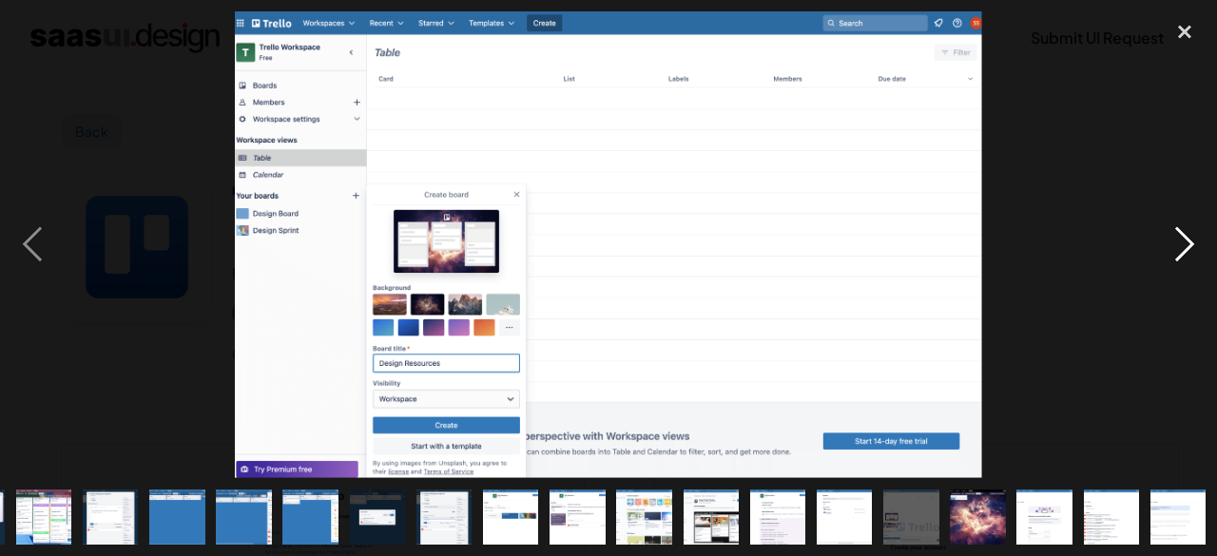
scroll to position [0, 329]
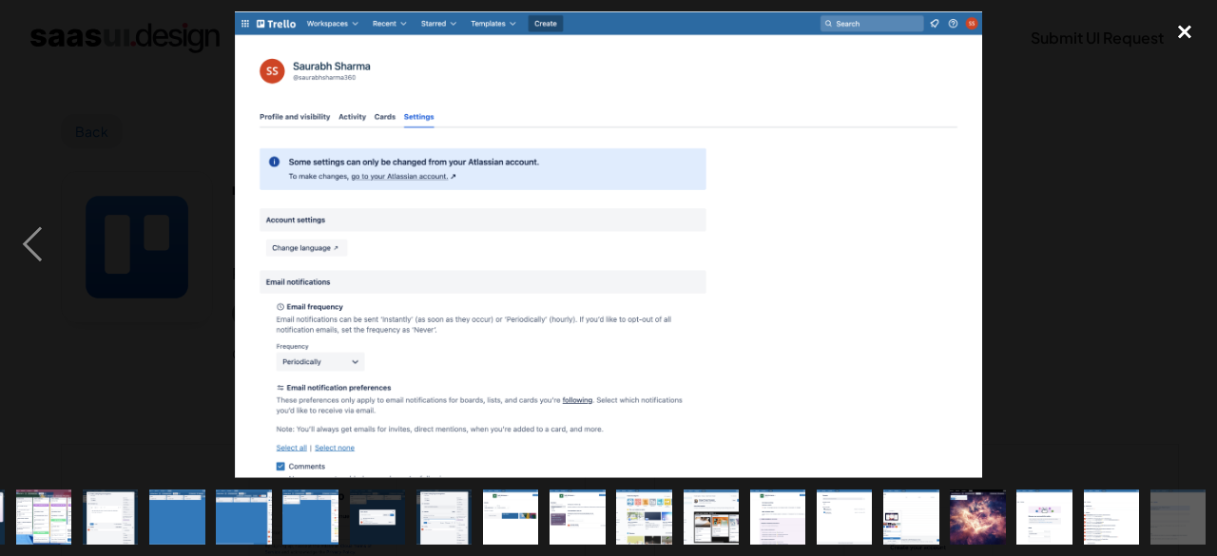
click at [1180, 29] on div "close lightbox" at bounding box center [1184, 32] width 65 height 42
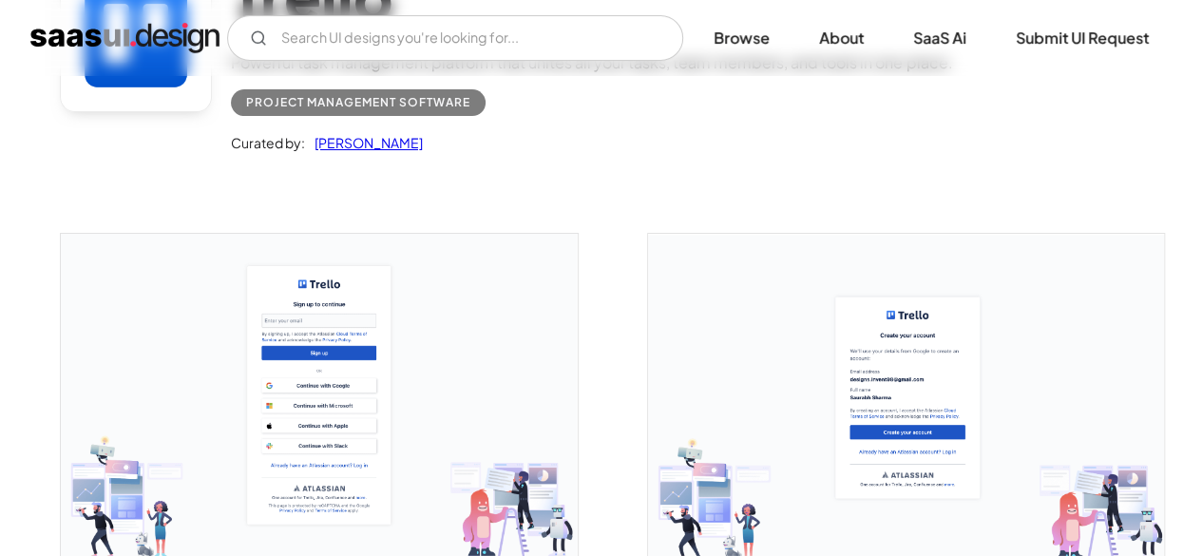
scroll to position [0, 0]
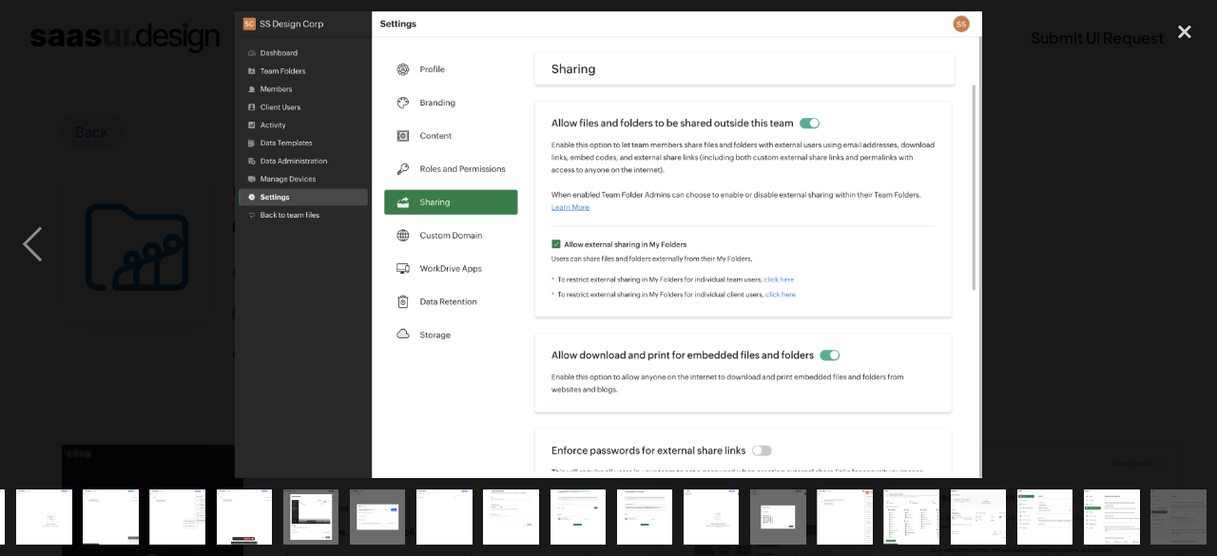
scroll to position [0, 463]
click at [1174, 31] on div "close lightbox" at bounding box center [1184, 32] width 65 height 42
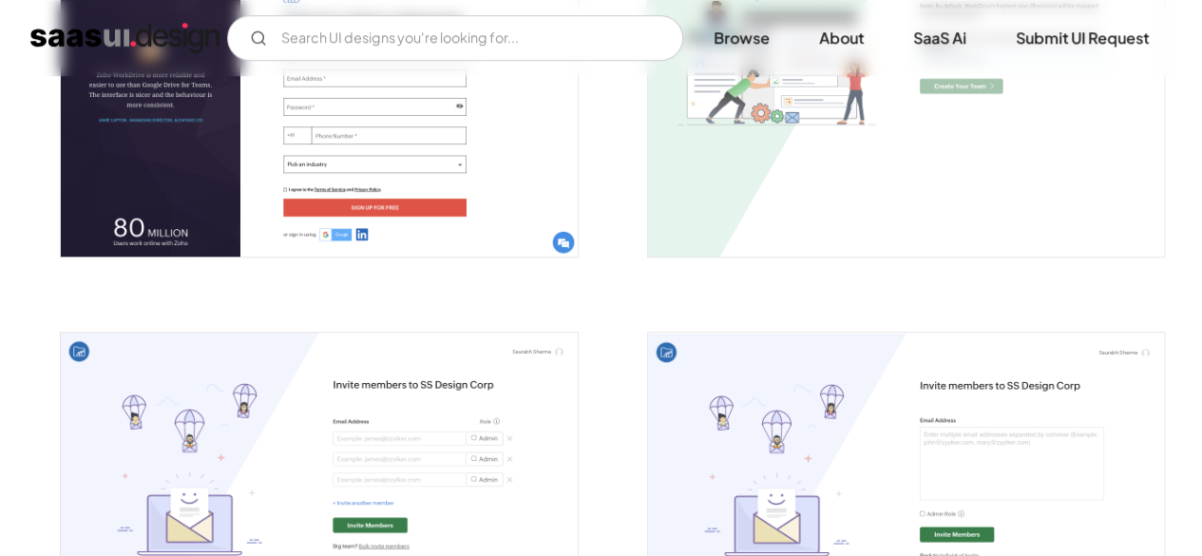
scroll to position [591, 0]
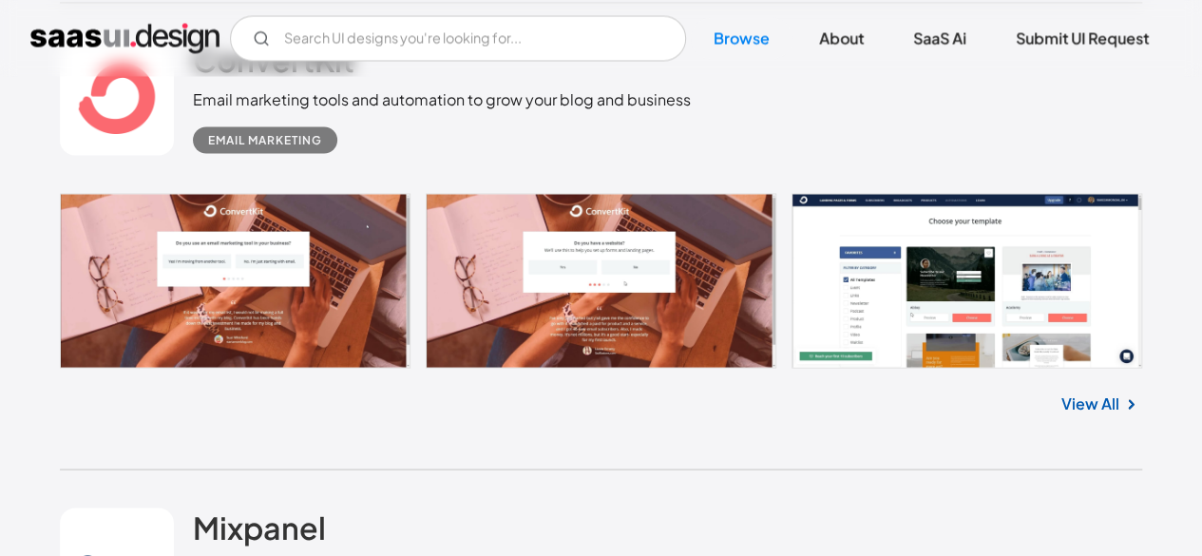
scroll to position [23589, 0]
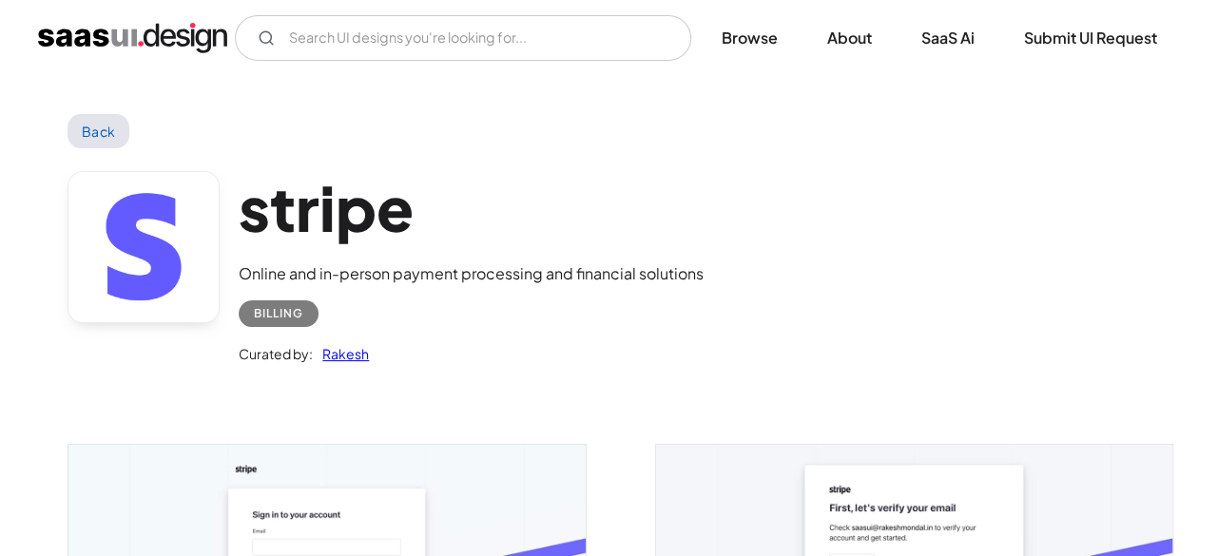
scroll to position [190, 0]
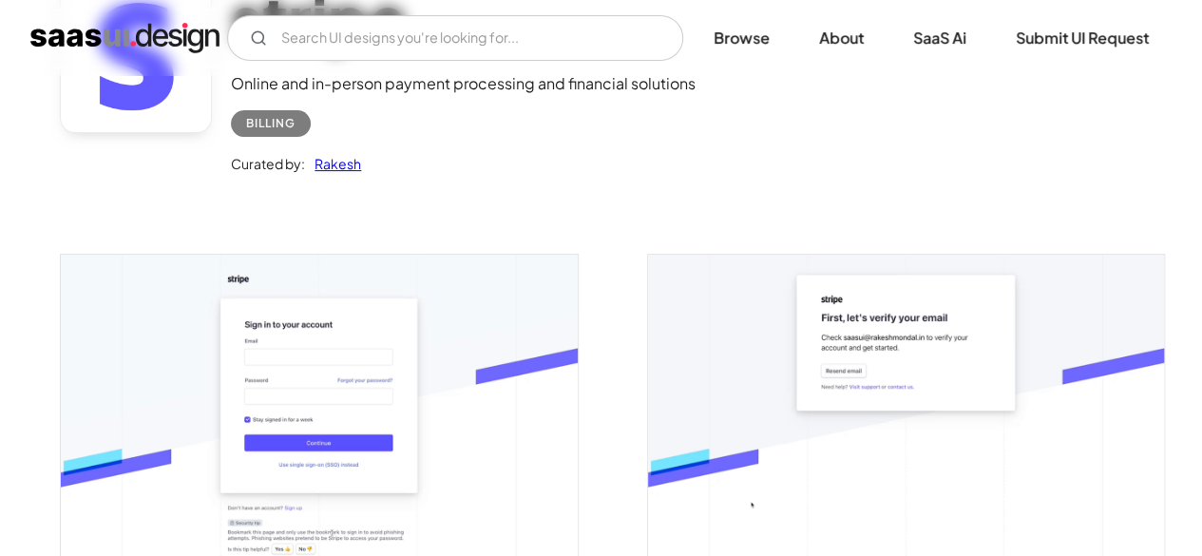
click at [521, 279] on img "open lightbox" at bounding box center [319, 410] width 516 height 310
